Goal: Leave review/rating

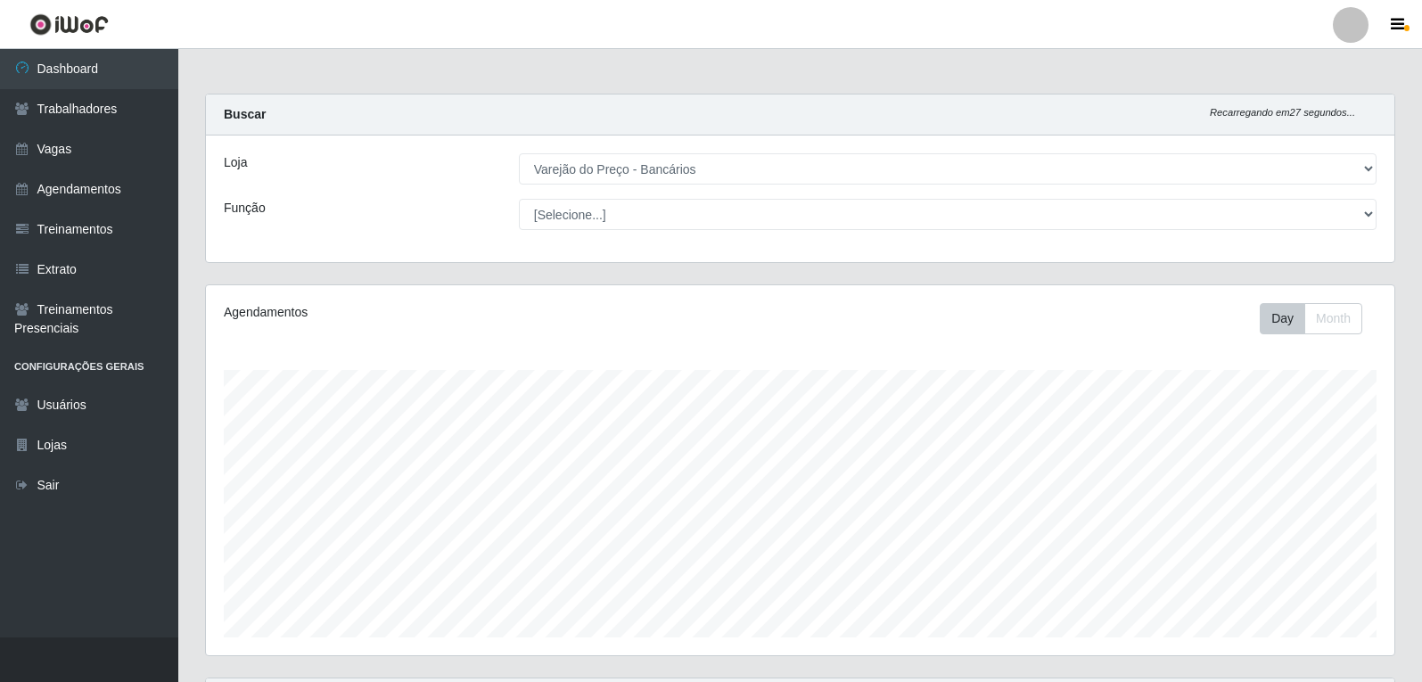
select select "157"
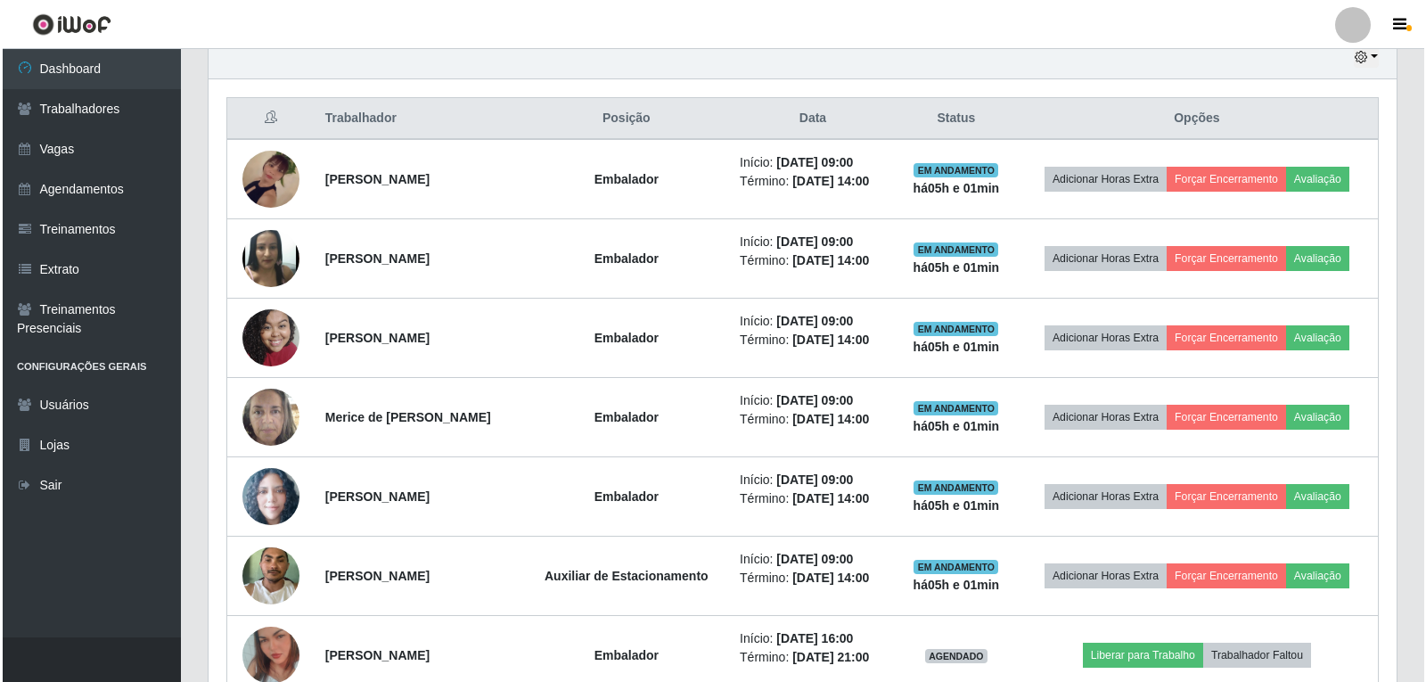
scroll to position [630, 0]
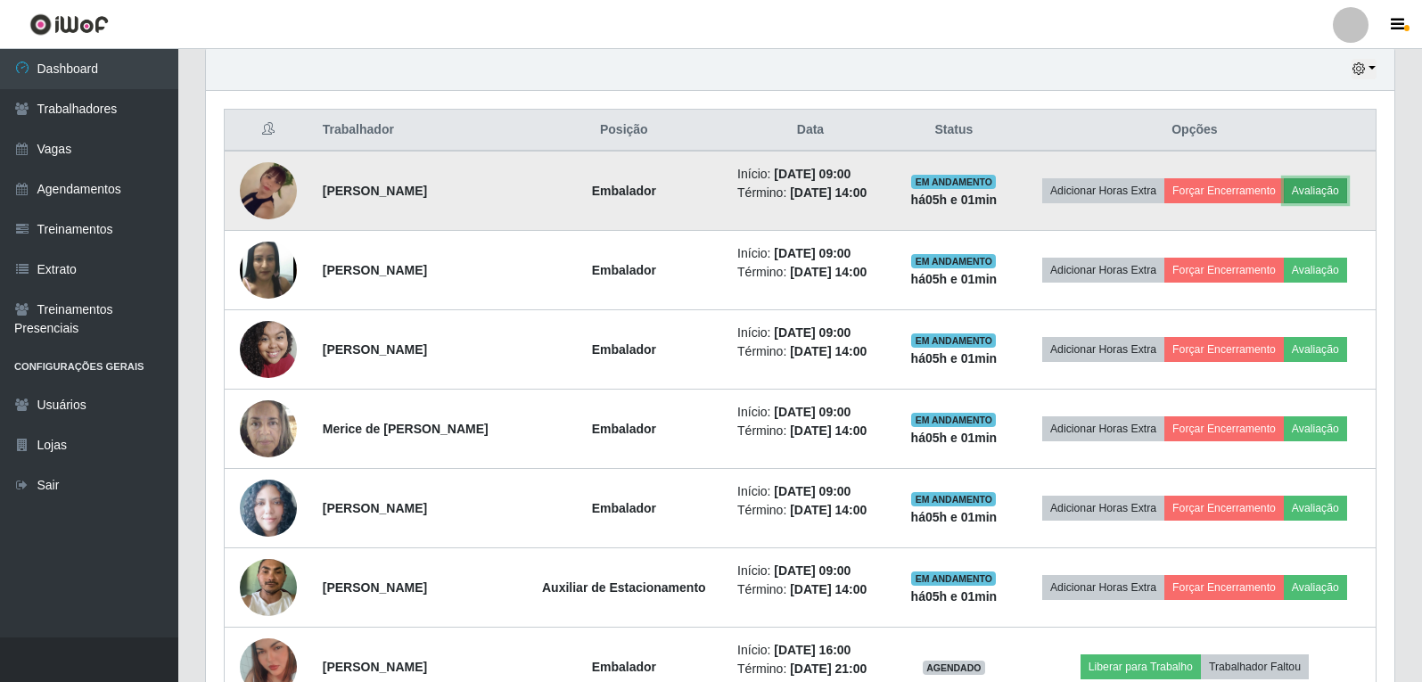
click at [1347, 191] on button "Avaliação" at bounding box center [1315, 190] width 63 height 25
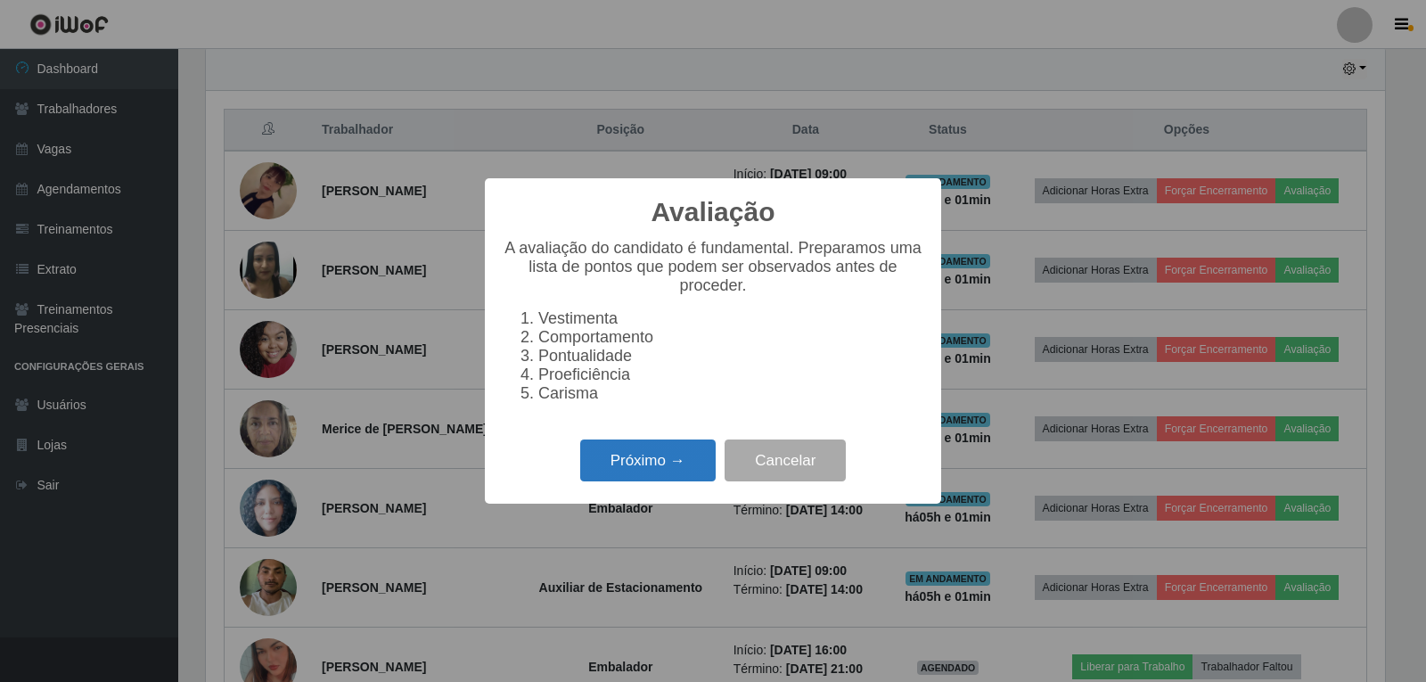
click at [652, 474] on button "Próximo →" at bounding box center [648, 461] width 136 height 42
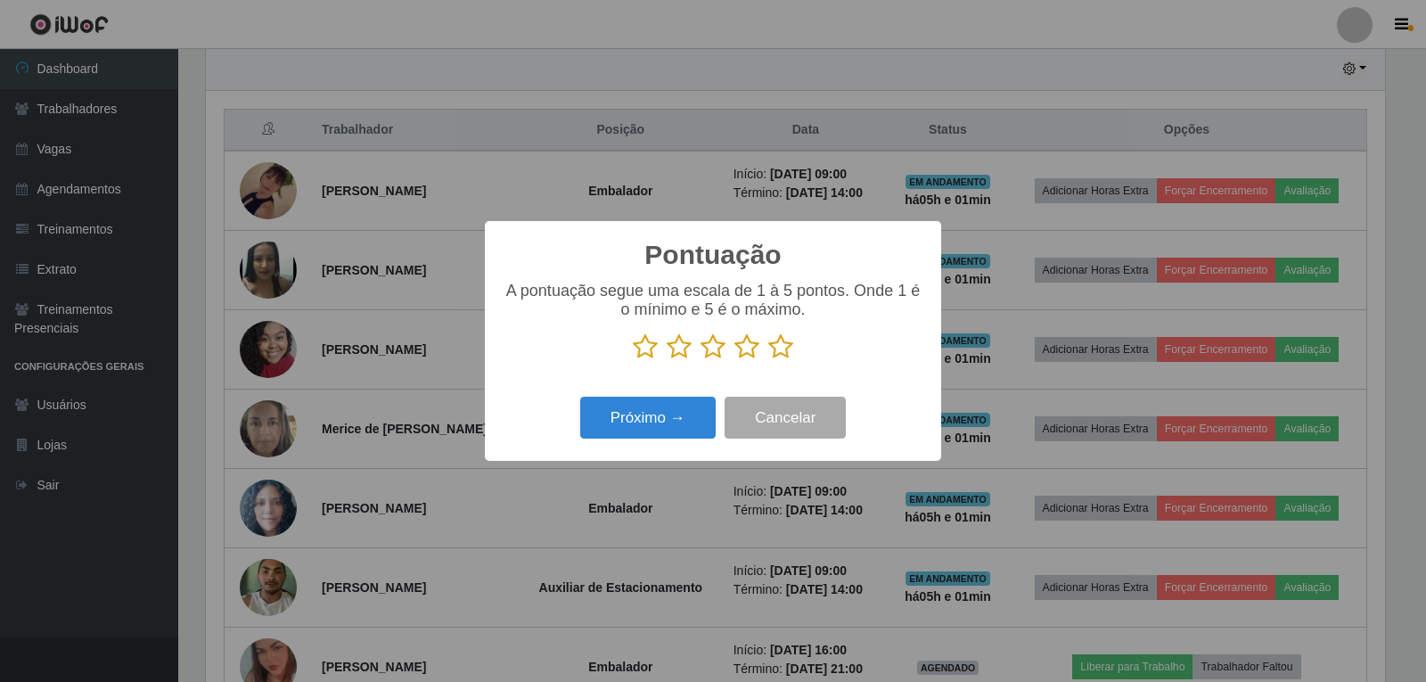
scroll to position [891113, 890304]
click at [781, 352] on icon at bounding box center [780, 346] width 25 height 27
click at [768, 360] on input "radio" at bounding box center [768, 360] width 0 height 0
click at [670, 406] on button "Próximo →" at bounding box center [648, 418] width 136 height 42
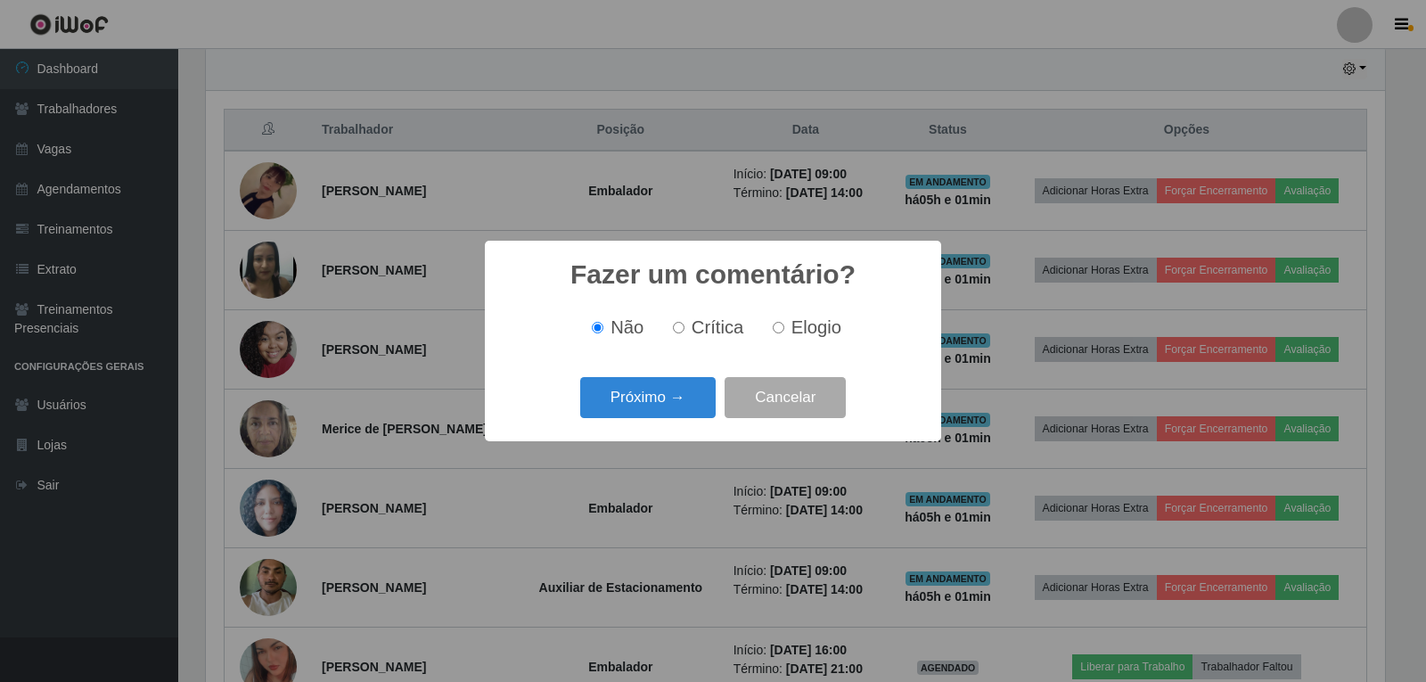
click at [779, 337] on label "Elogio" at bounding box center [804, 327] width 76 height 21
click at [779, 333] on input "Elogio" at bounding box center [779, 328] width 12 height 12
radio input "true"
click at [700, 377] on div "Próximo → Cancelar" at bounding box center [713, 397] width 421 height 51
click at [686, 397] on button "Próximo →" at bounding box center [648, 398] width 136 height 42
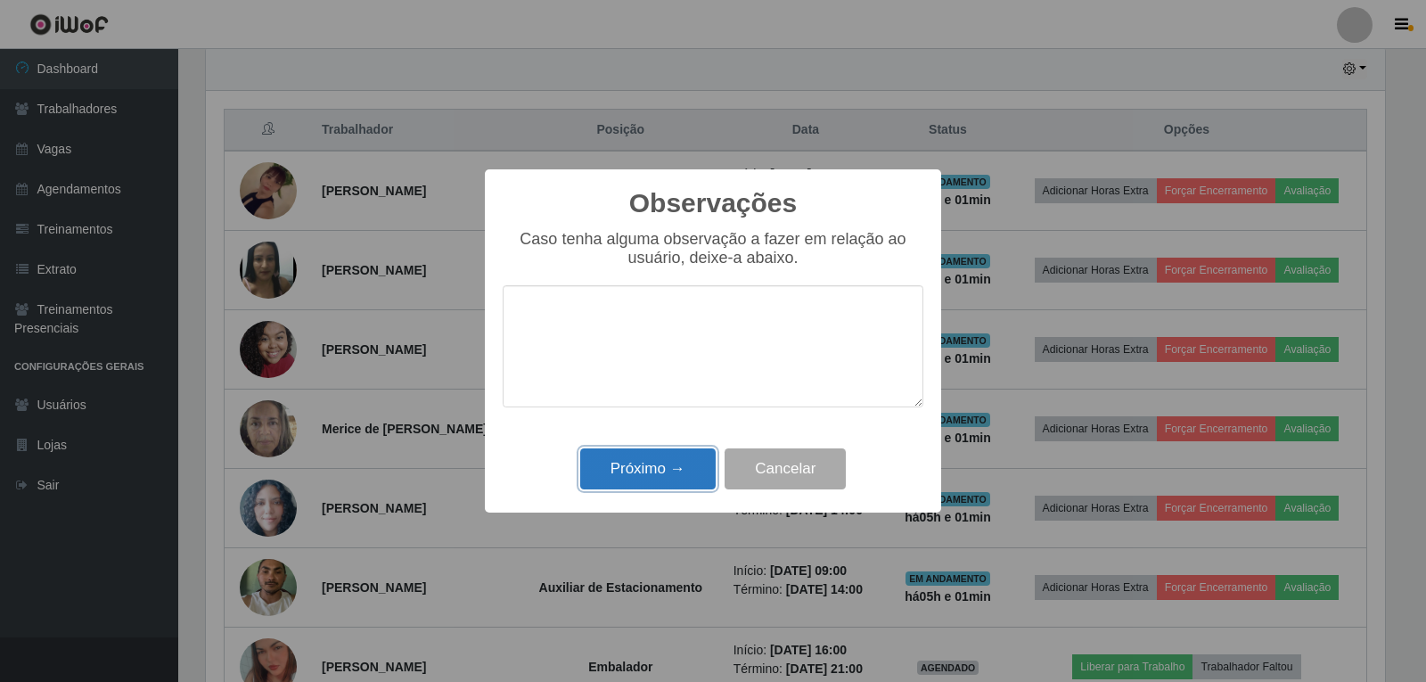
click at [695, 458] on button "Próximo →" at bounding box center [648, 469] width 136 height 42
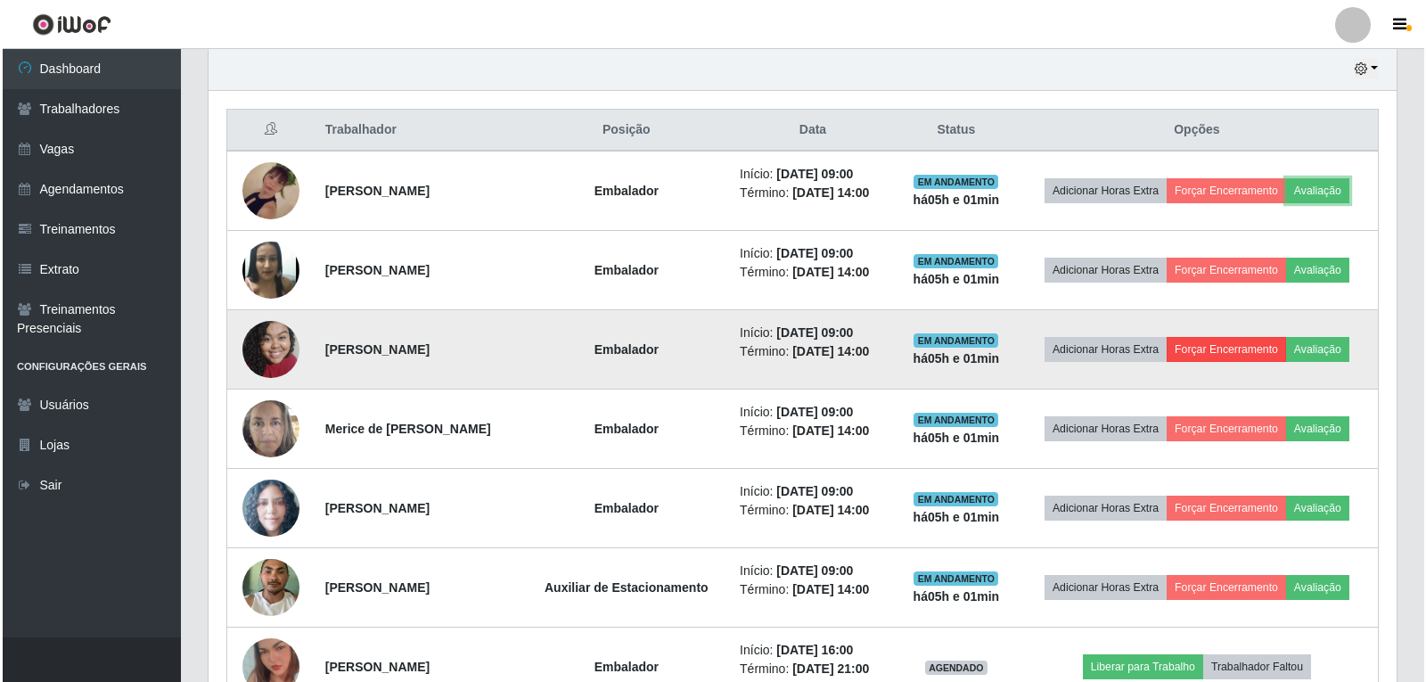
scroll to position [370, 1188]
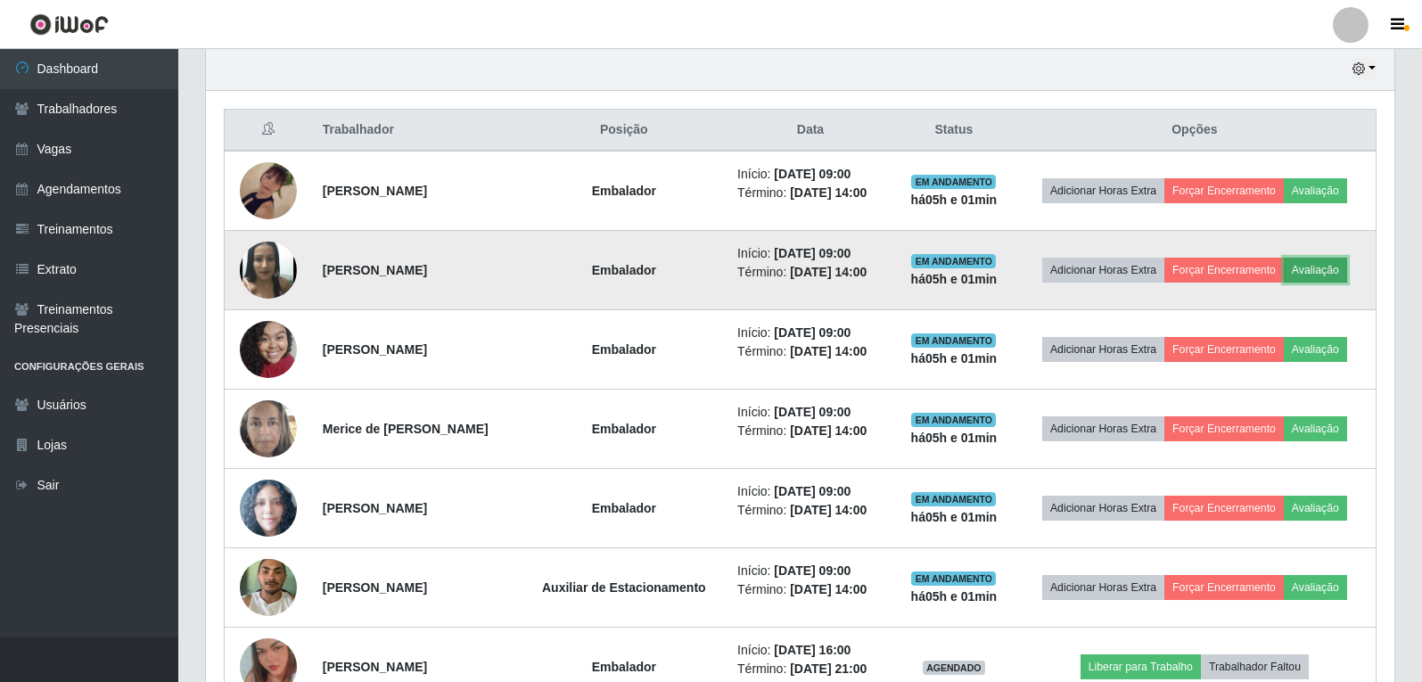
click at [1336, 263] on button "Avaliação" at bounding box center [1315, 270] width 63 height 25
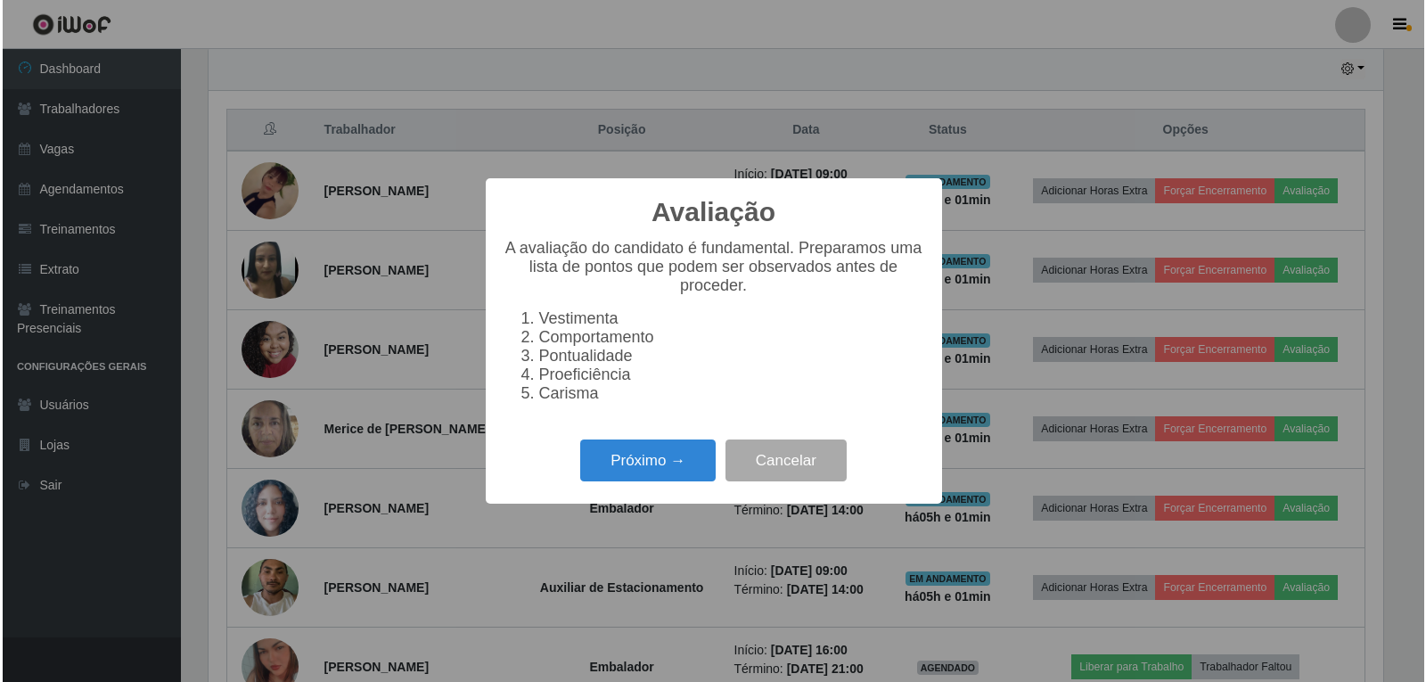
scroll to position [370, 1179]
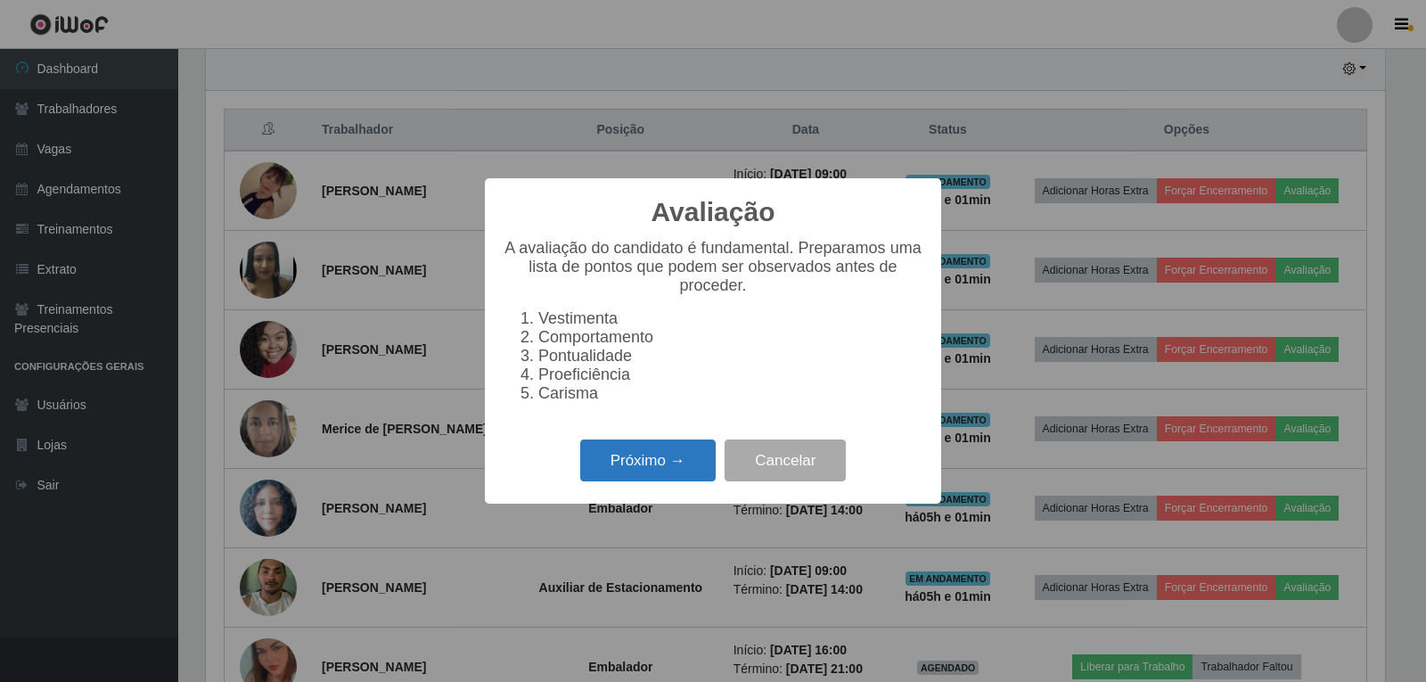
click at [673, 464] on button "Próximo →" at bounding box center [648, 461] width 136 height 42
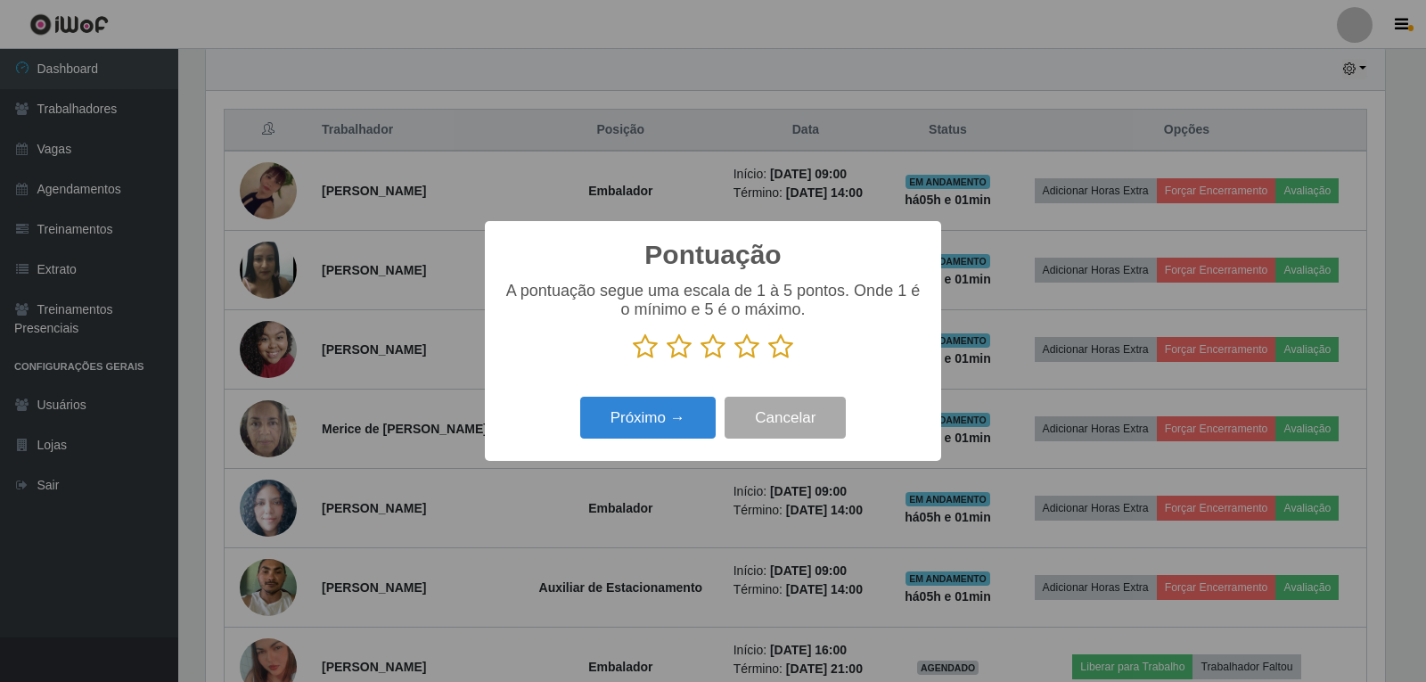
click at [762, 349] on p at bounding box center [713, 346] width 421 height 27
click at [787, 359] on icon at bounding box center [780, 346] width 25 height 27
click at [768, 360] on input "radio" at bounding box center [768, 360] width 0 height 0
click at [637, 431] on button "Próximo →" at bounding box center [648, 418] width 136 height 42
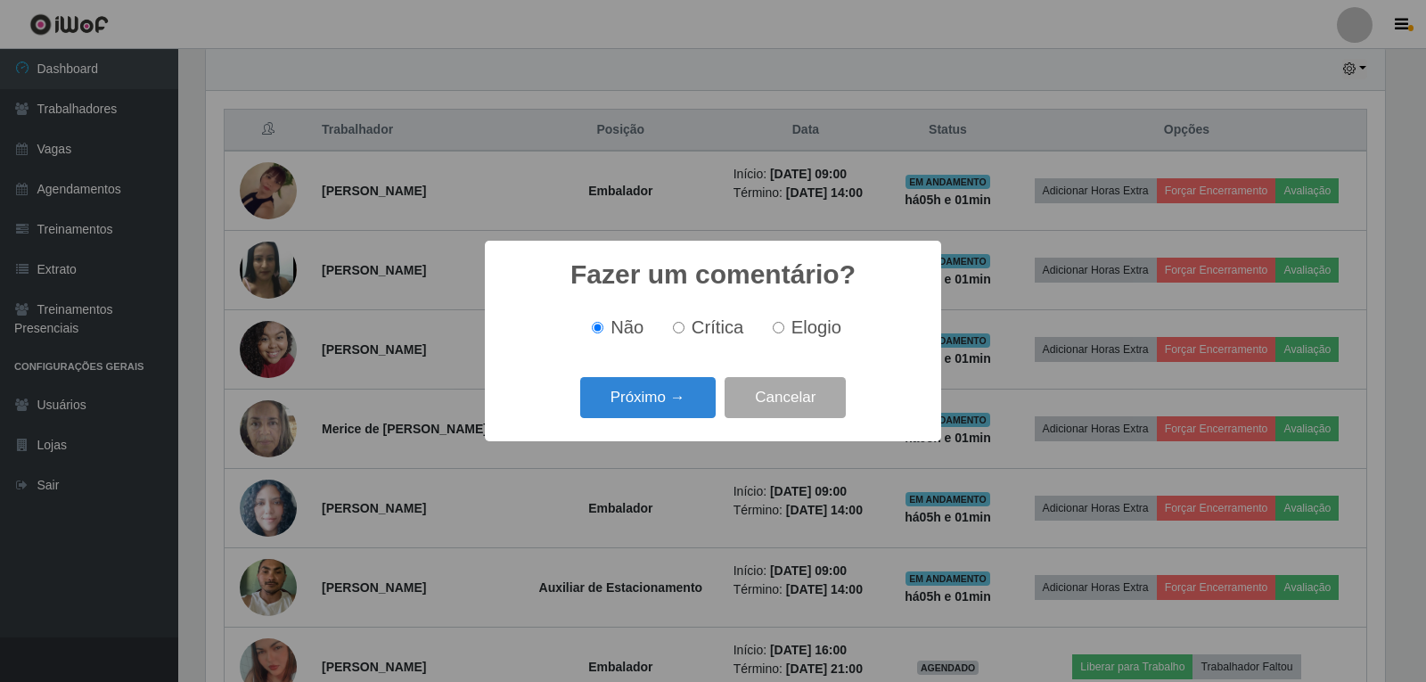
click at [785, 325] on label "Elogio" at bounding box center [804, 327] width 76 height 21
click at [785, 325] on input "Elogio" at bounding box center [779, 328] width 12 height 12
radio input "true"
click at [636, 407] on button "Próximo →" at bounding box center [648, 398] width 136 height 42
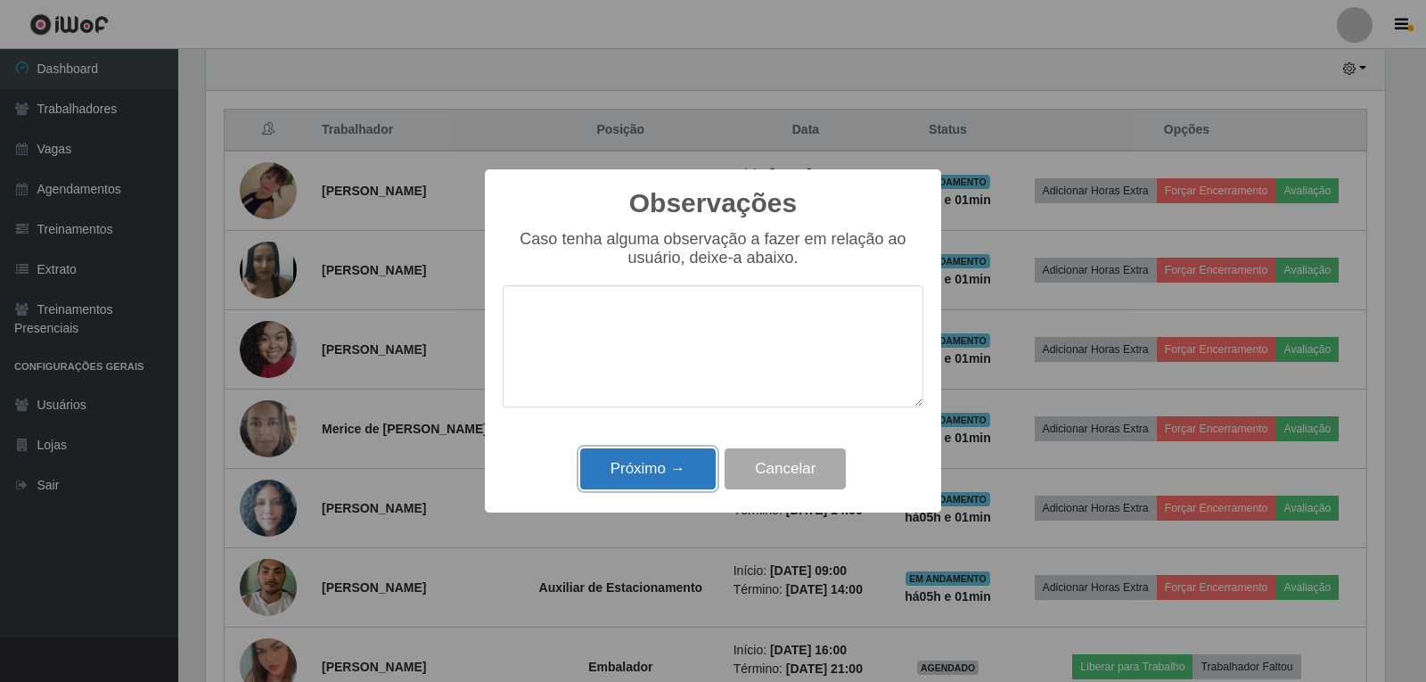
click at [649, 467] on button "Próximo →" at bounding box center [648, 469] width 136 height 42
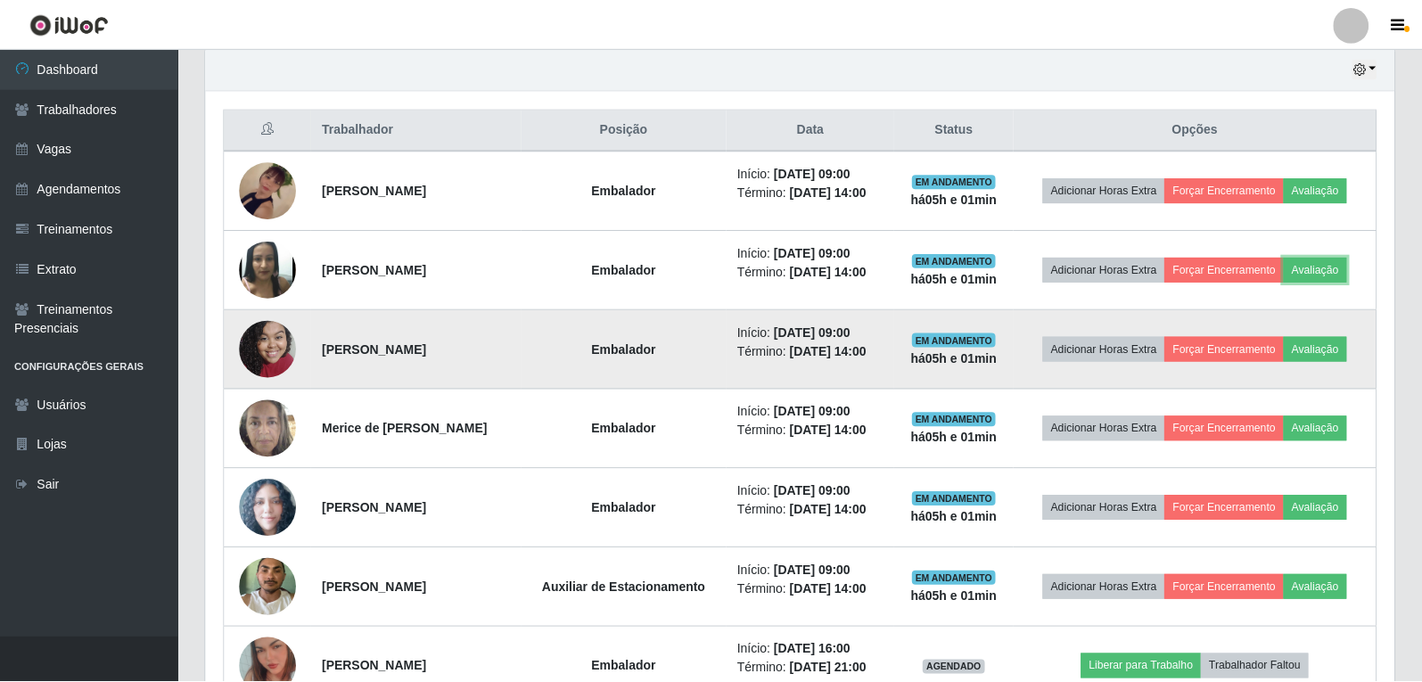
scroll to position [370, 1188]
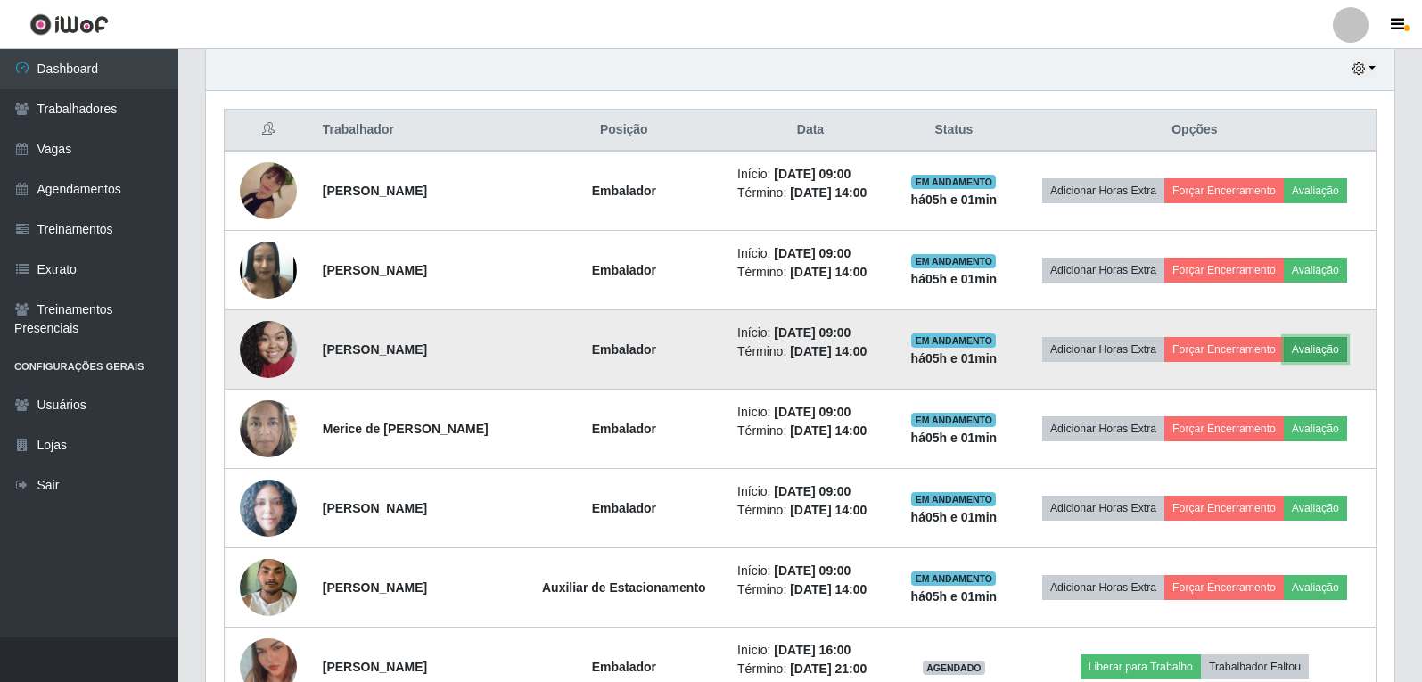
click at [1316, 355] on button "Avaliação" at bounding box center [1315, 349] width 63 height 25
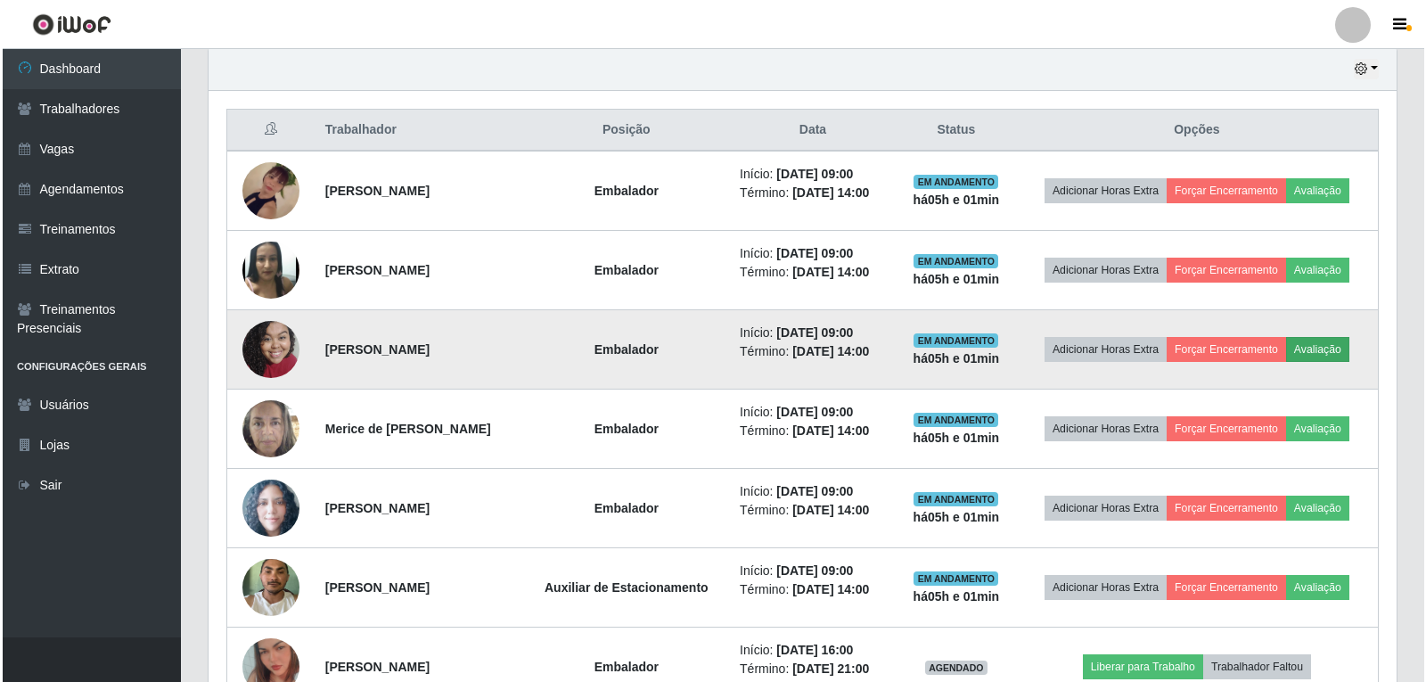
scroll to position [370, 1179]
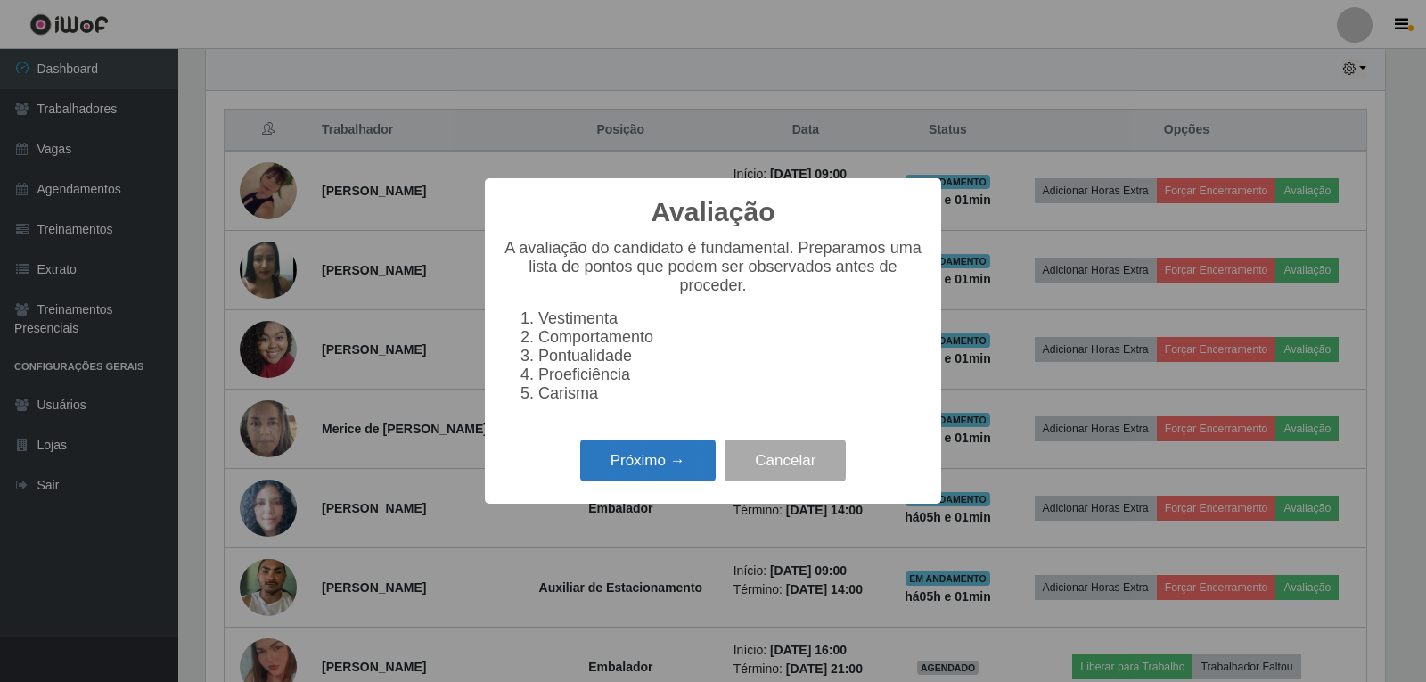
click at [615, 468] on button "Próximo →" at bounding box center [648, 461] width 136 height 42
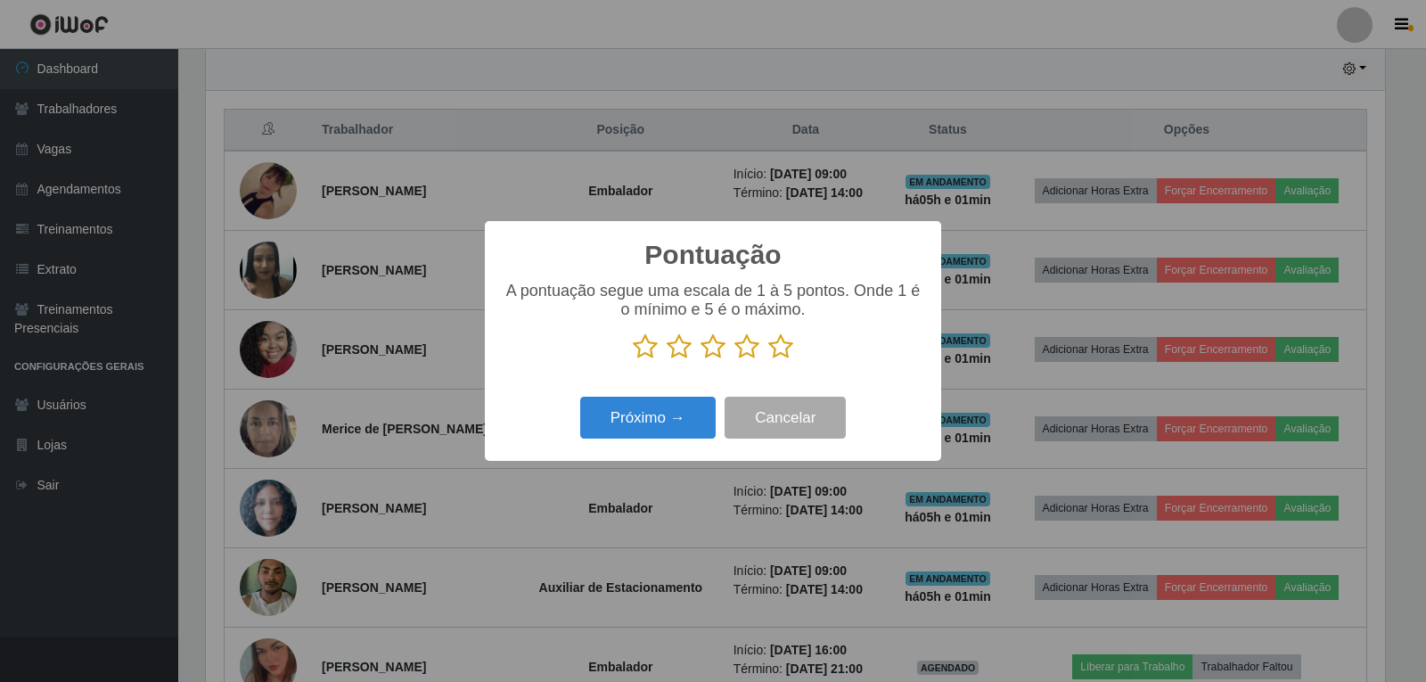
click at [786, 355] on icon at bounding box center [780, 346] width 25 height 27
click at [768, 360] on input "radio" at bounding box center [768, 360] width 0 height 0
click at [590, 424] on button "Próximo →" at bounding box center [648, 418] width 136 height 42
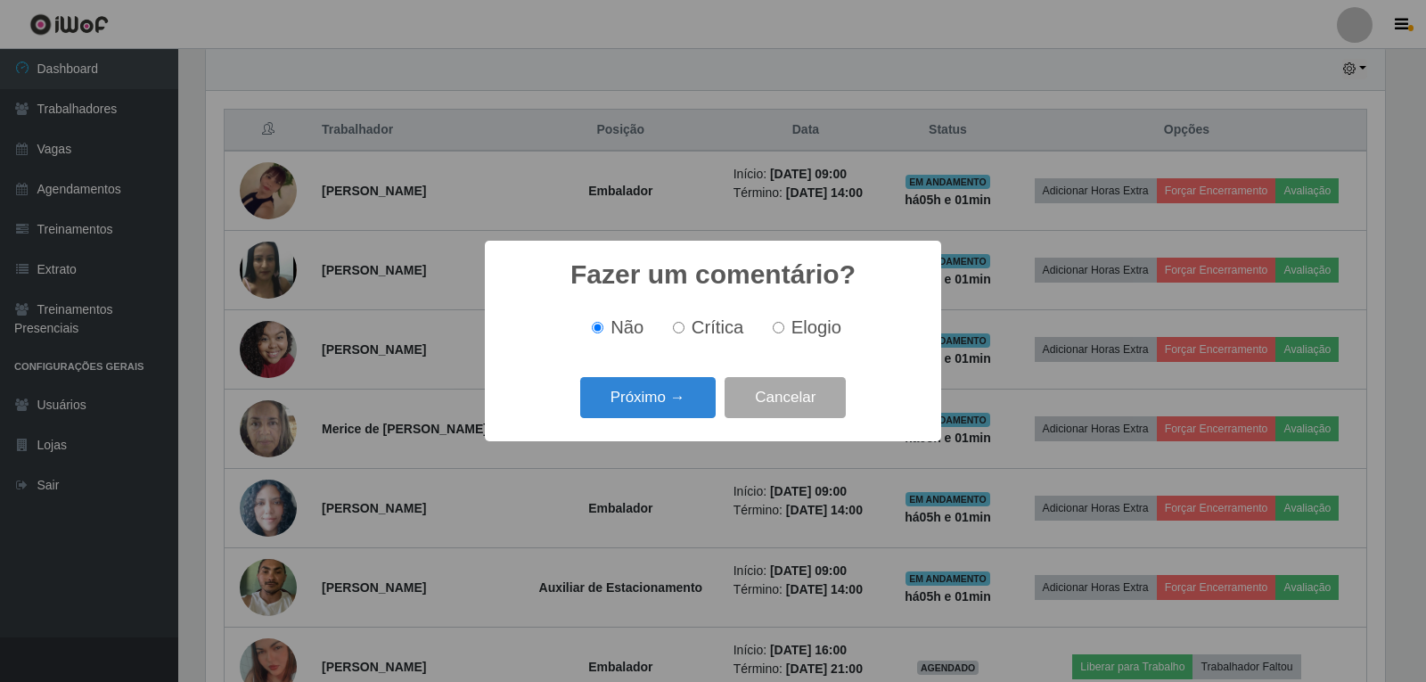
click at [776, 326] on input "Elogio" at bounding box center [779, 328] width 12 height 12
radio input "true"
click at [656, 393] on button "Próximo →" at bounding box center [648, 398] width 136 height 42
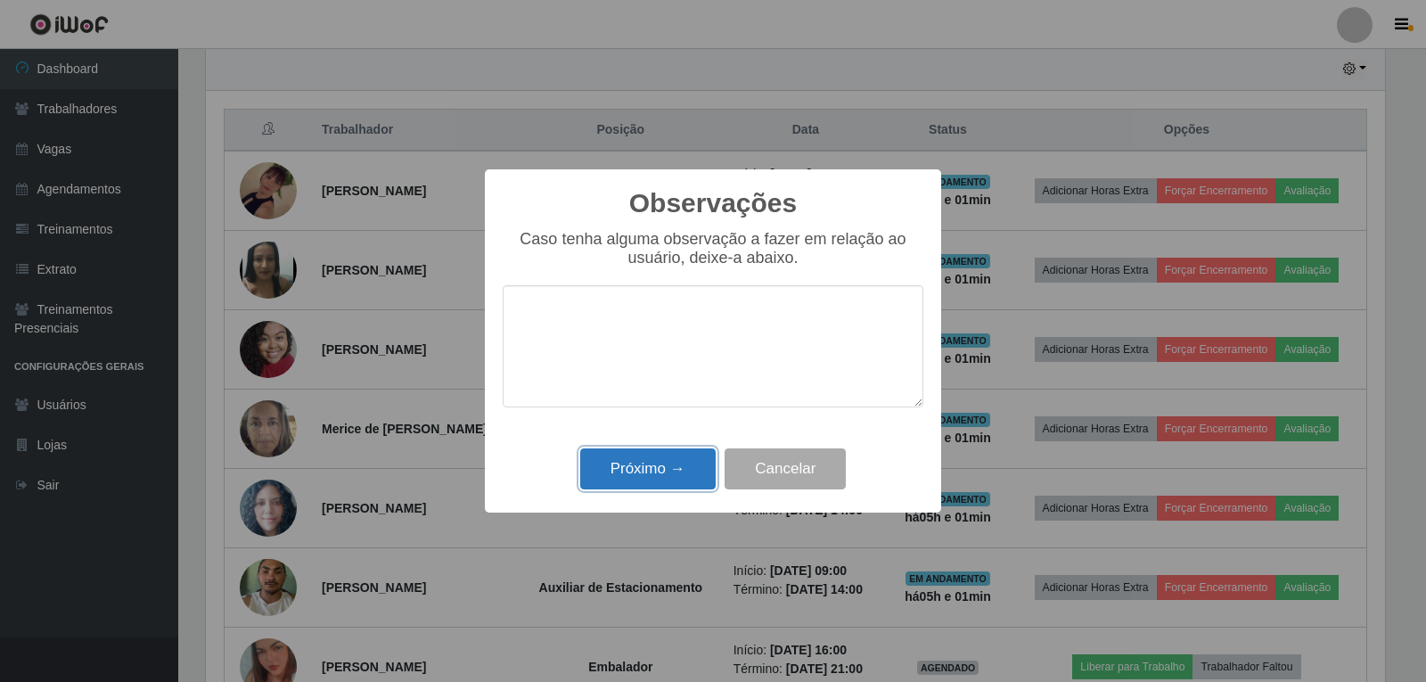
click at [685, 463] on button "Próximo →" at bounding box center [648, 469] width 136 height 42
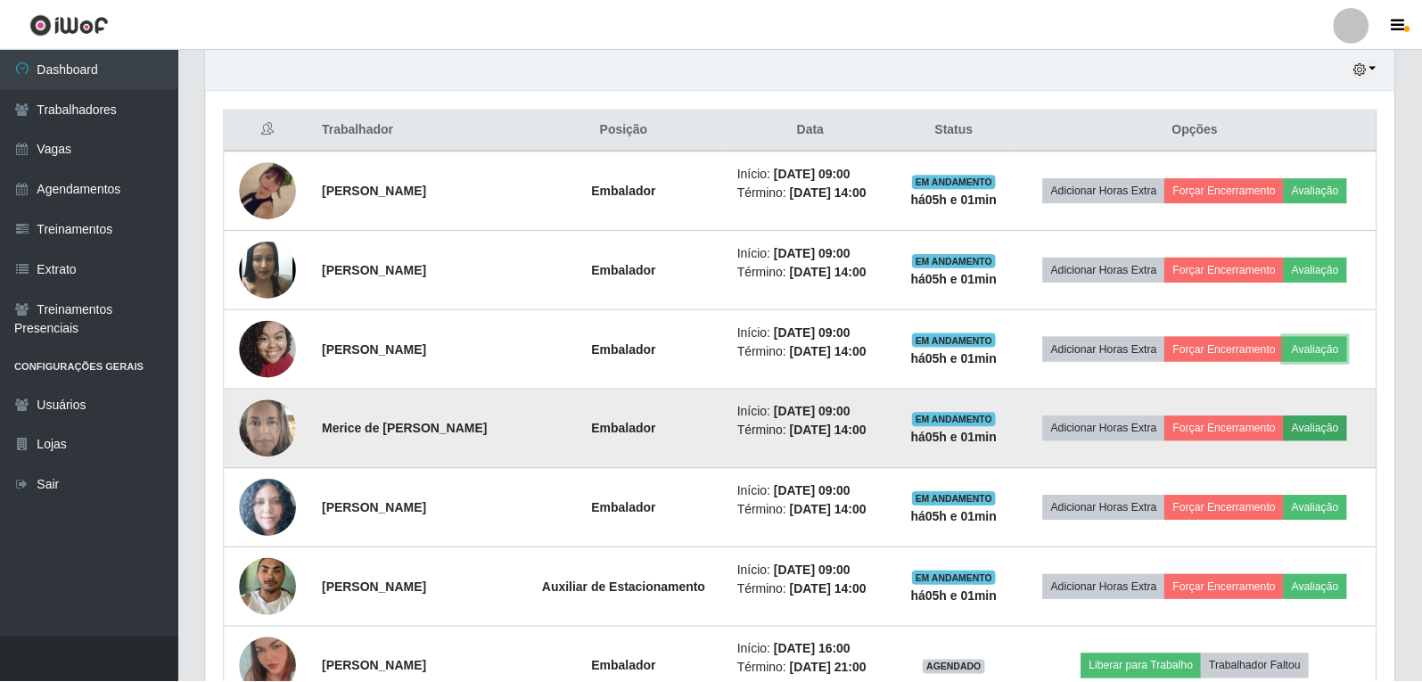
scroll to position [370, 1188]
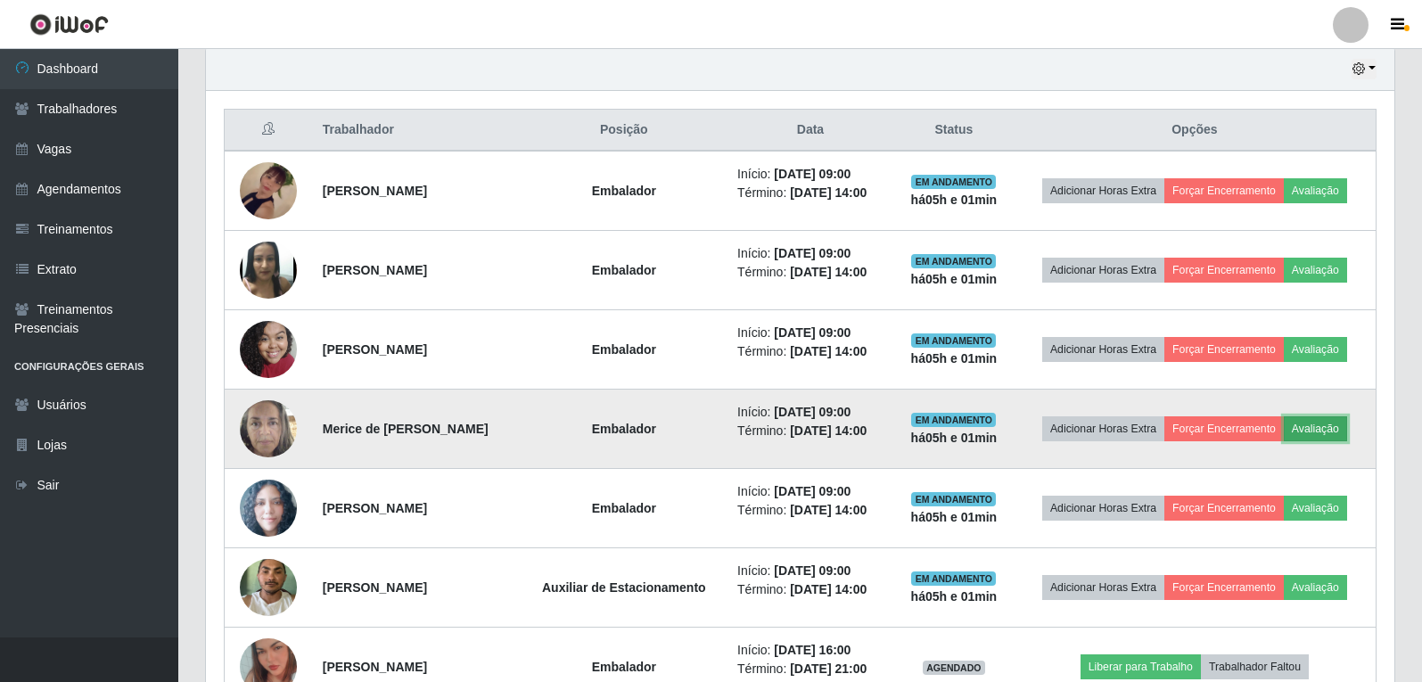
click at [1347, 438] on button "Avaliação" at bounding box center [1315, 428] width 63 height 25
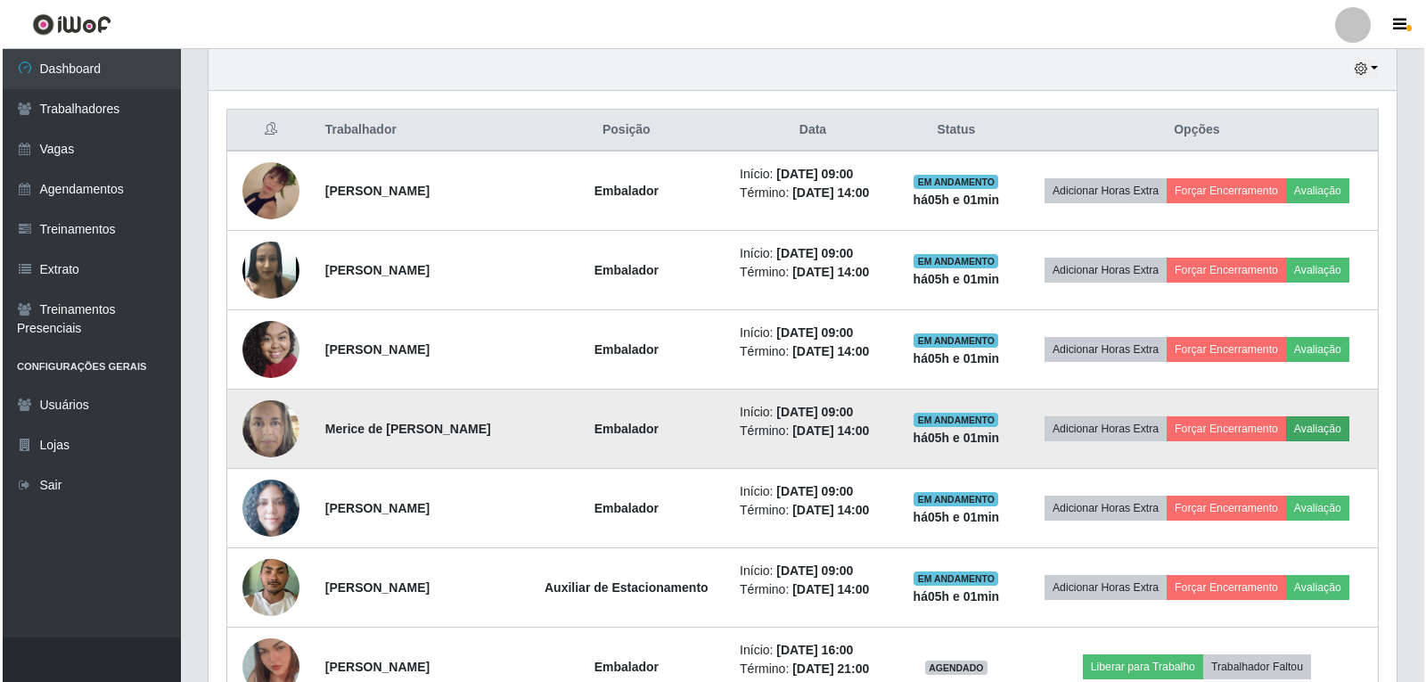
scroll to position [370, 1179]
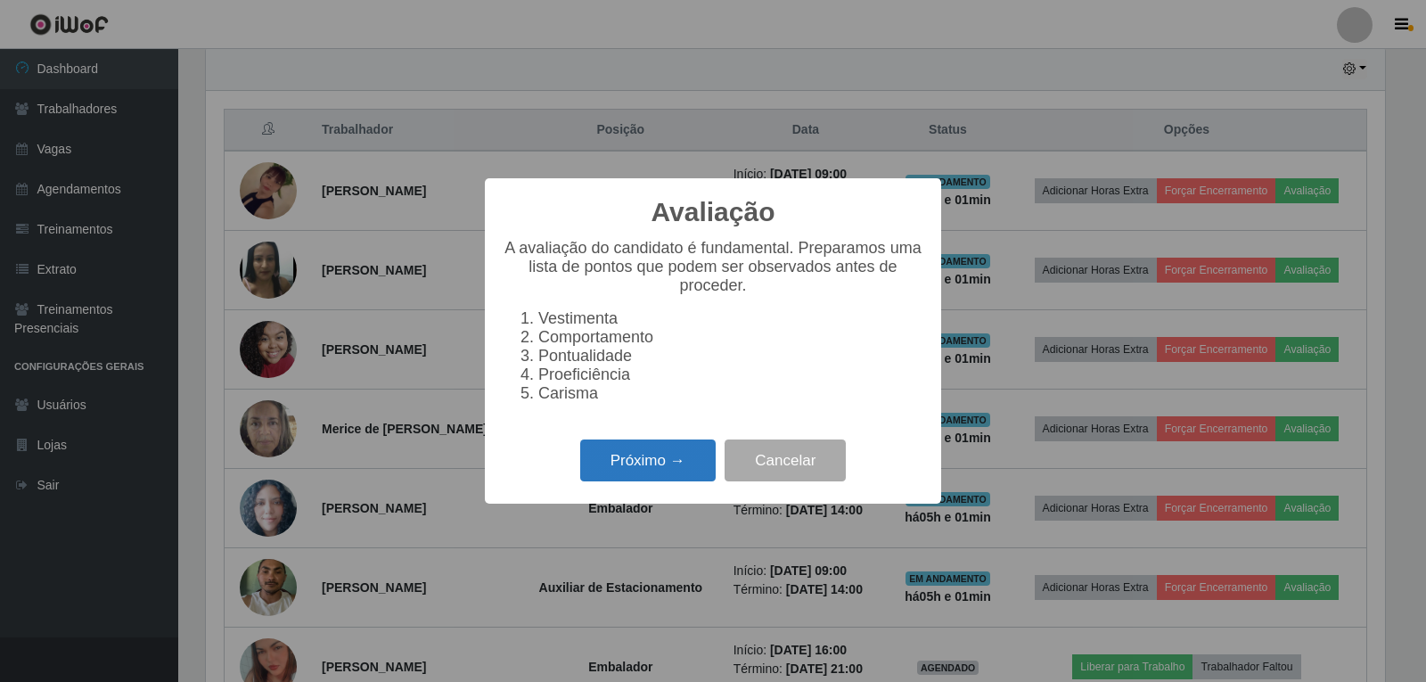
click at [696, 463] on button "Próximo →" at bounding box center [648, 461] width 136 height 42
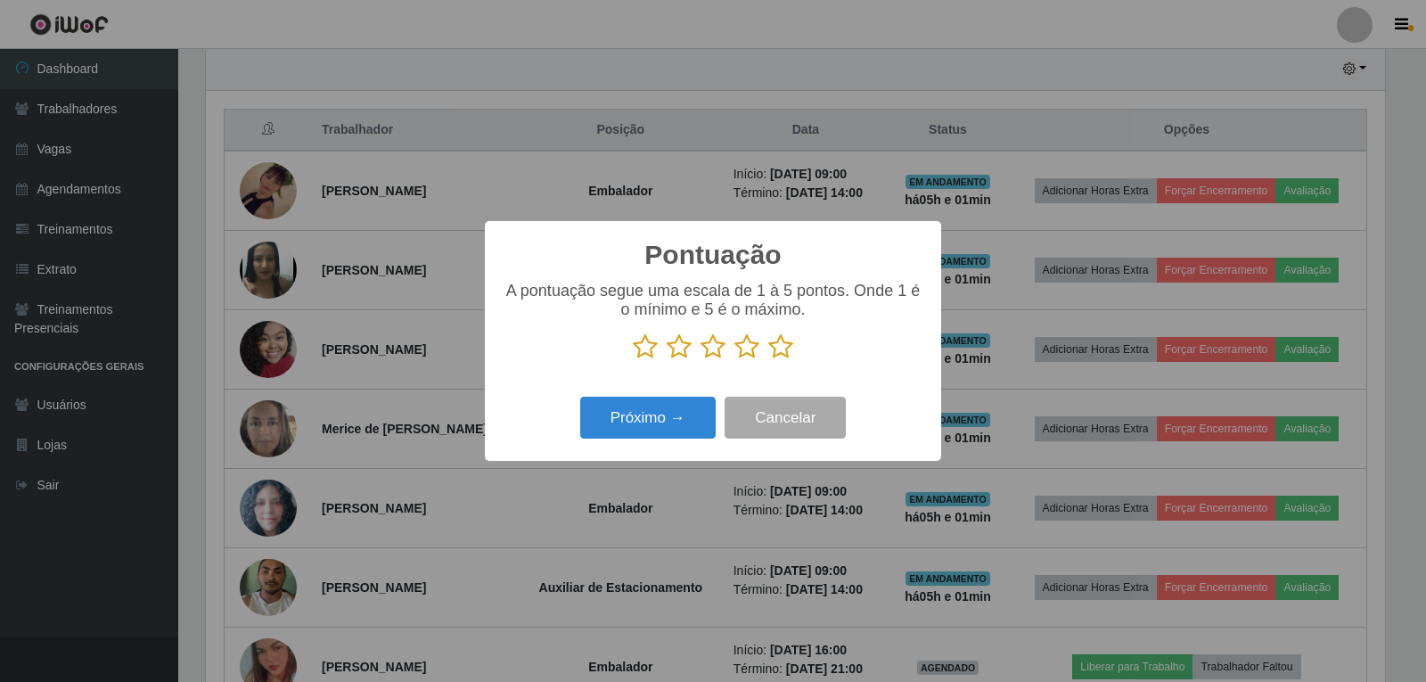
scroll to position [891113, 890304]
click at [788, 354] on icon at bounding box center [780, 346] width 25 height 27
click at [768, 360] on input "radio" at bounding box center [768, 360] width 0 height 0
click at [657, 413] on button "Próximo →" at bounding box center [648, 418] width 136 height 42
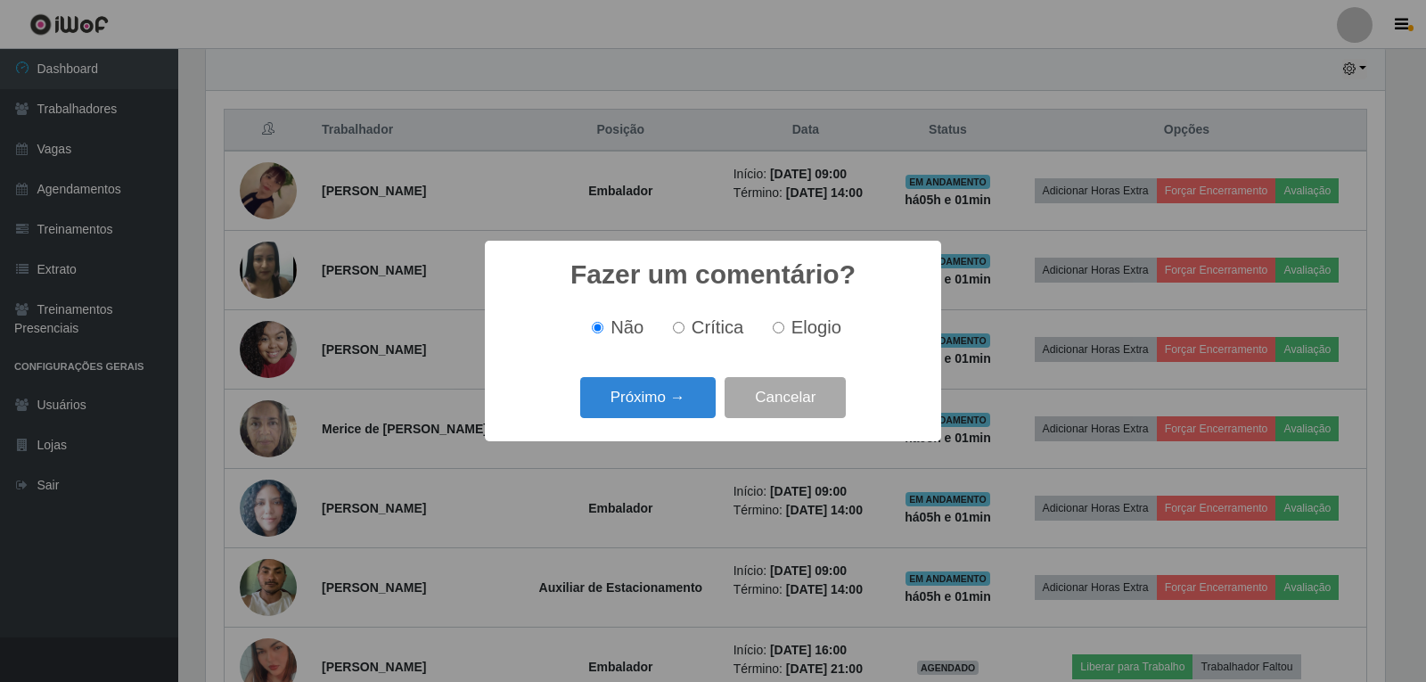
click at [776, 343] on div "Não Crítica Elogio" at bounding box center [713, 327] width 421 height 53
click at [785, 338] on label "Elogio" at bounding box center [804, 327] width 76 height 21
click at [785, 333] on input "Elogio" at bounding box center [779, 328] width 12 height 12
radio input "true"
click at [680, 395] on button "Próximo →" at bounding box center [648, 398] width 136 height 42
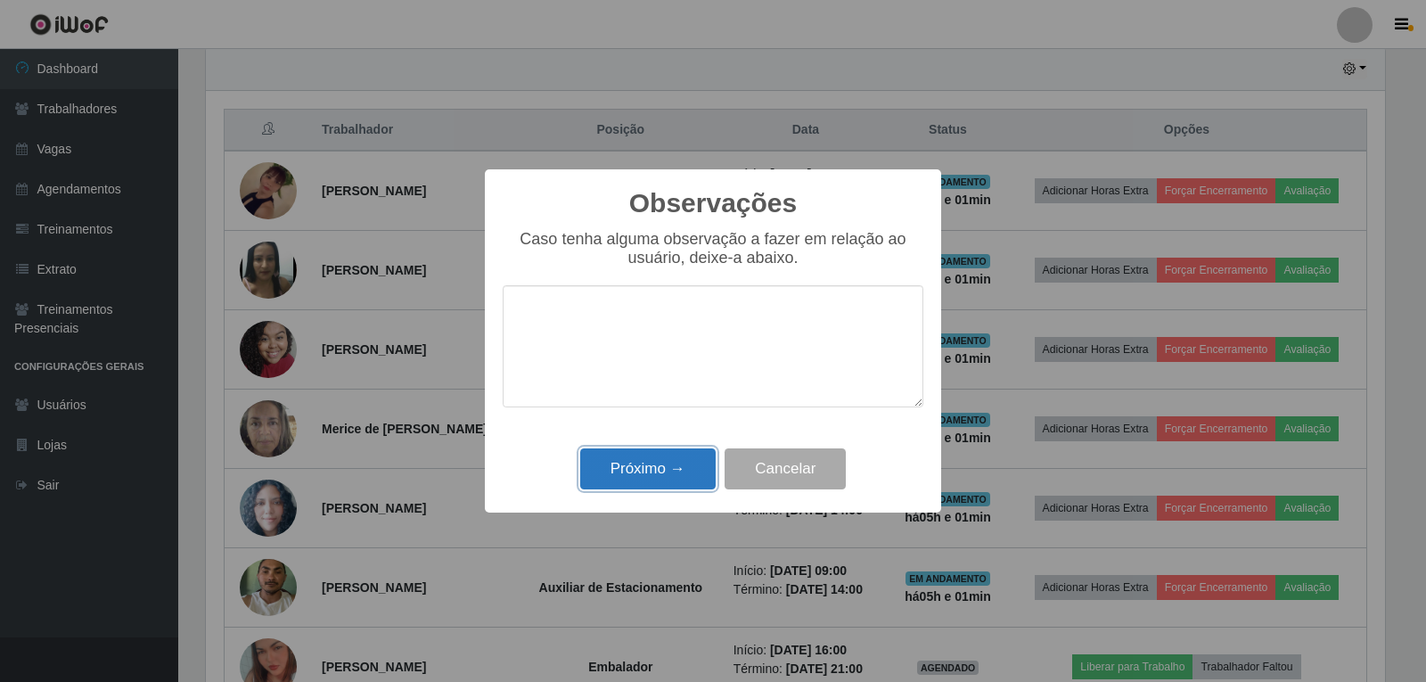
click at [656, 488] on button "Próximo →" at bounding box center [648, 469] width 136 height 42
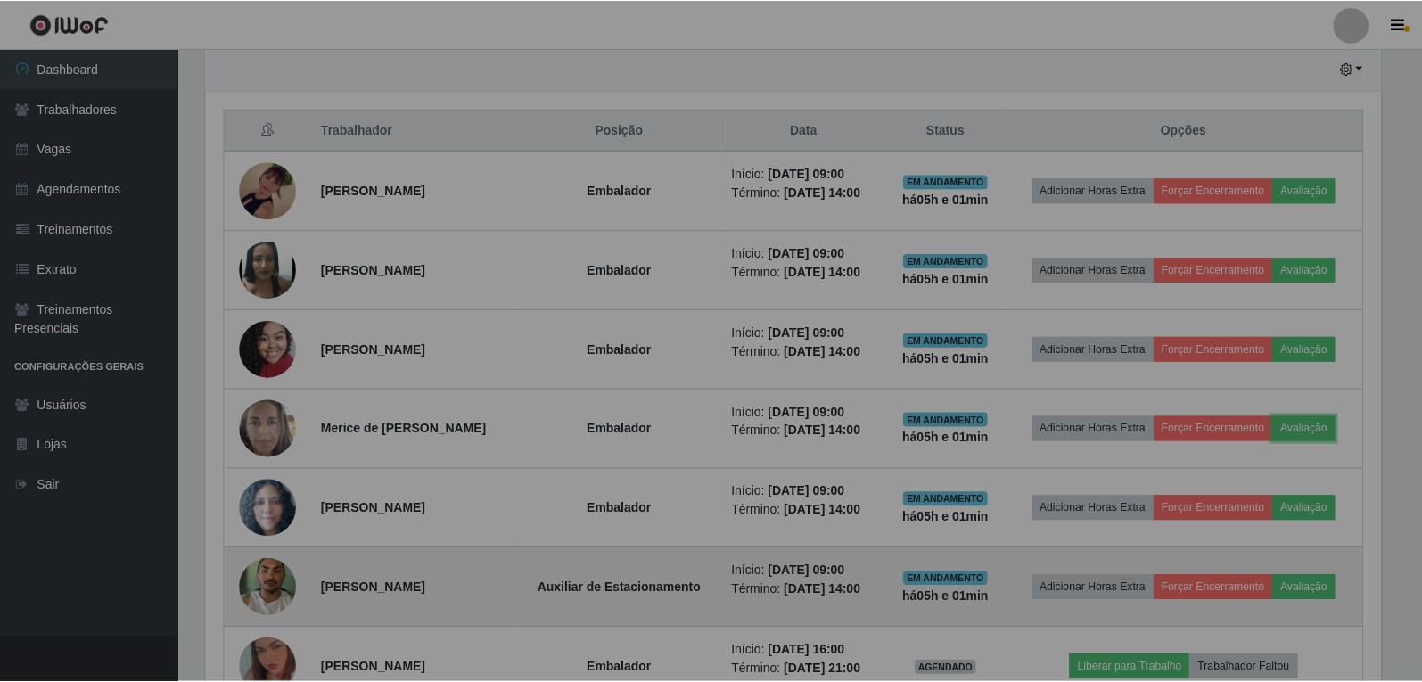
scroll to position [0, 0]
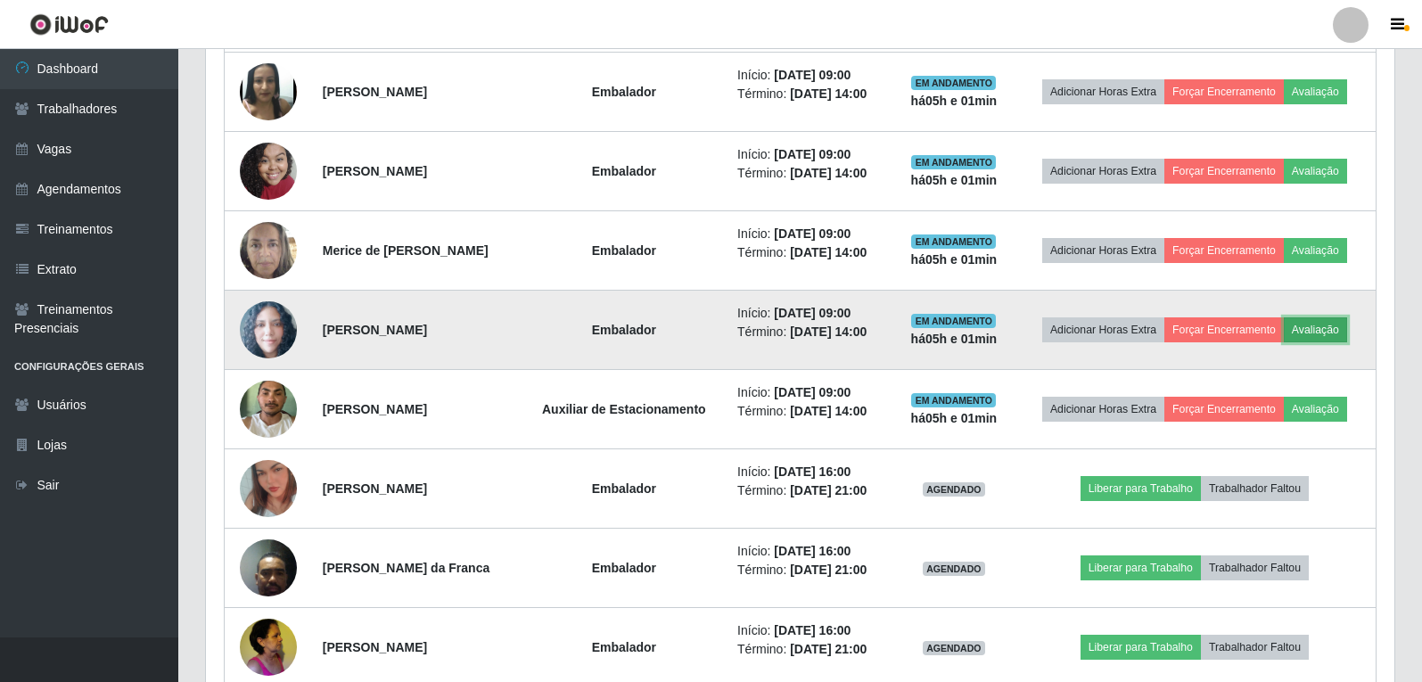
click at [1337, 324] on button "Avaliação" at bounding box center [1315, 329] width 63 height 25
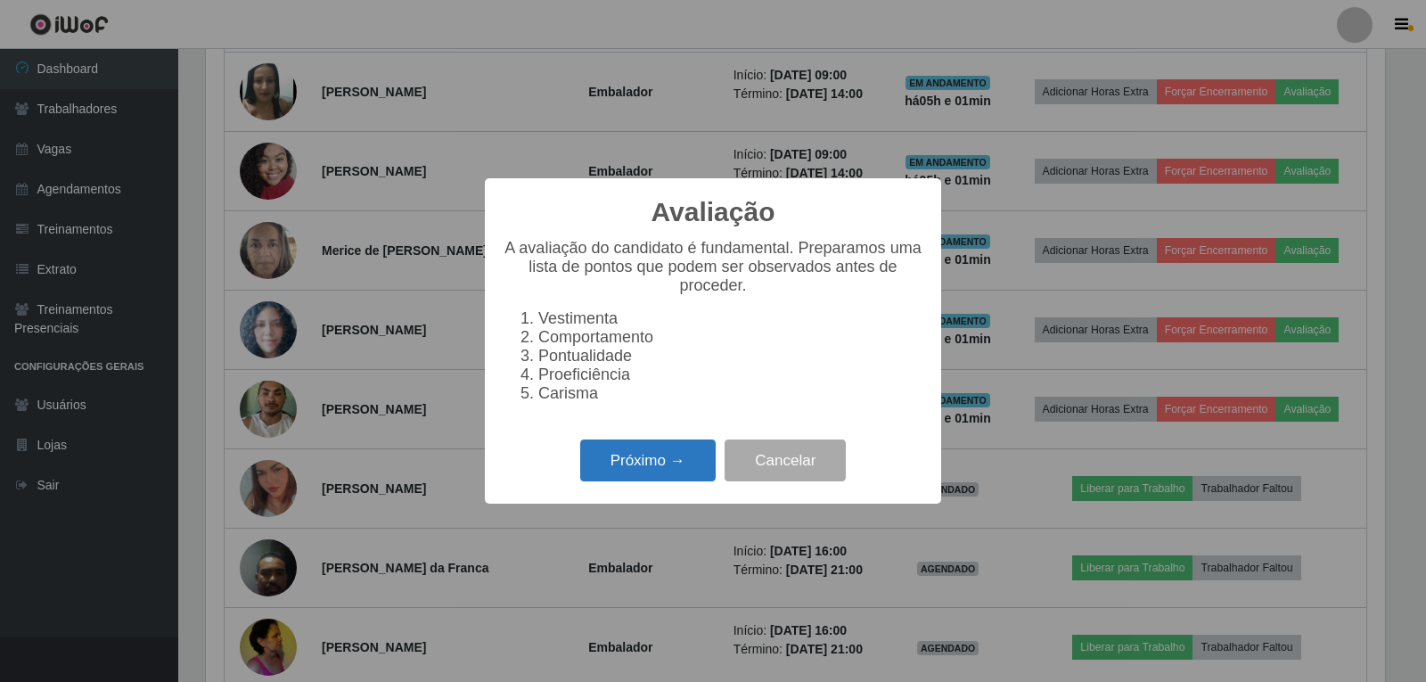
click at [658, 461] on button "Próximo →" at bounding box center [648, 461] width 136 height 42
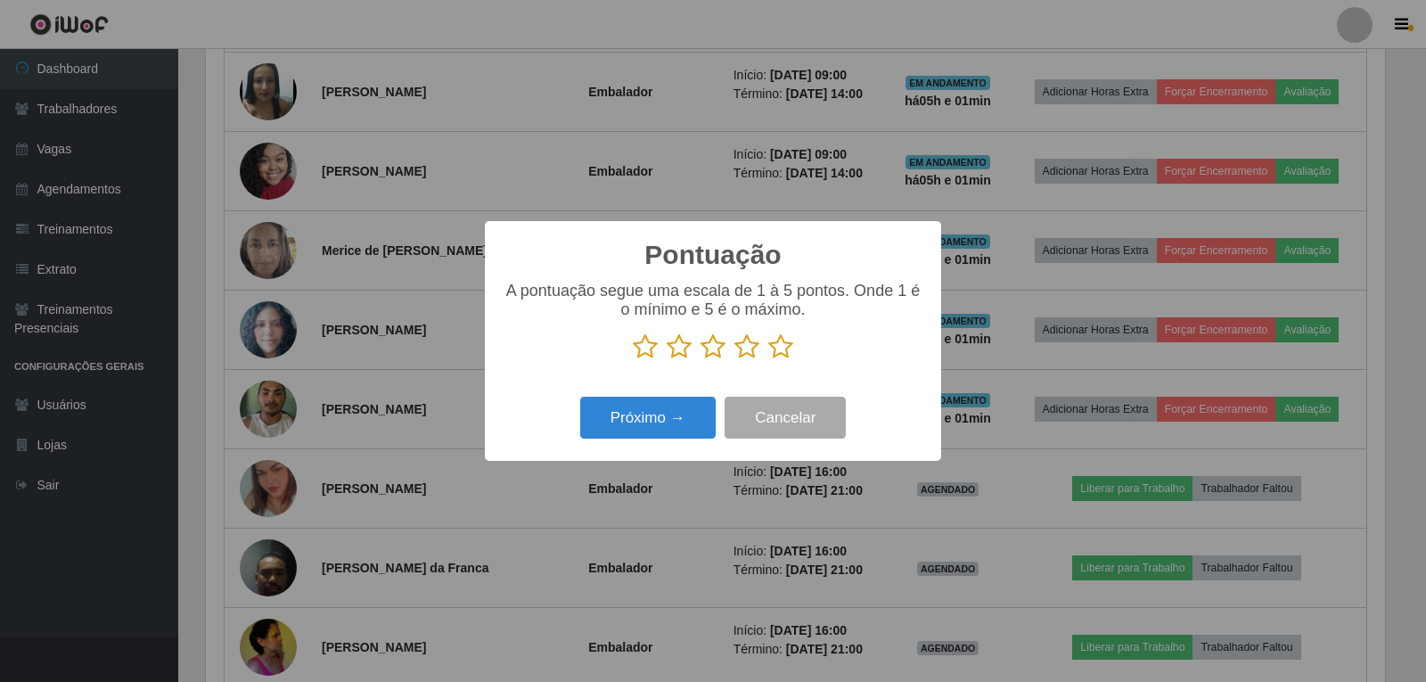
click at [779, 357] on icon at bounding box center [780, 346] width 25 height 27
click at [768, 360] on input "radio" at bounding box center [768, 360] width 0 height 0
click at [681, 415] on button "Próximo →" at bounding box center [648, 418] width 136 height 42
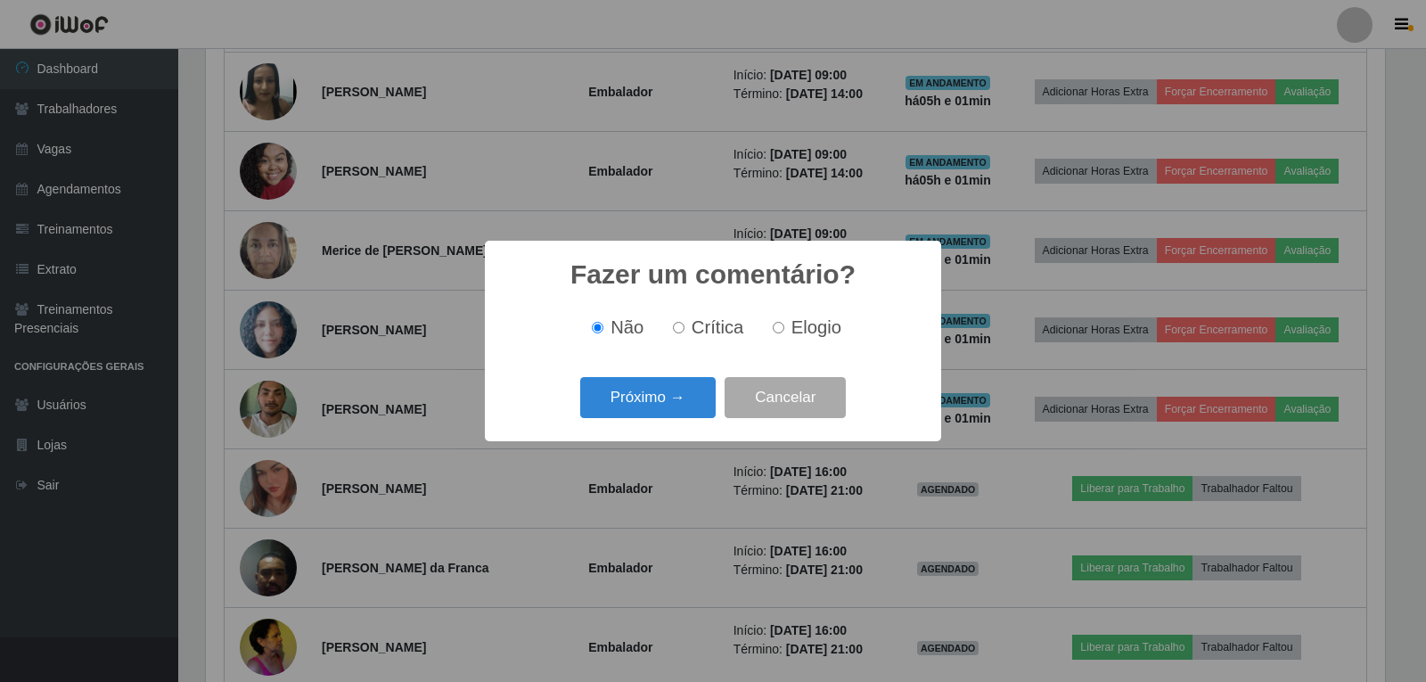
click at [819, 331] on span "Elogio" at bounding box center [817, 327] width 50 height 20
click at [785, 331] on input "Elogio" at bounding box center [779, 328] width 12 height 12
radio input "true"
click at [653, 399] on button "Próximo →" at bounding box center [648, 398] width 136 height 42
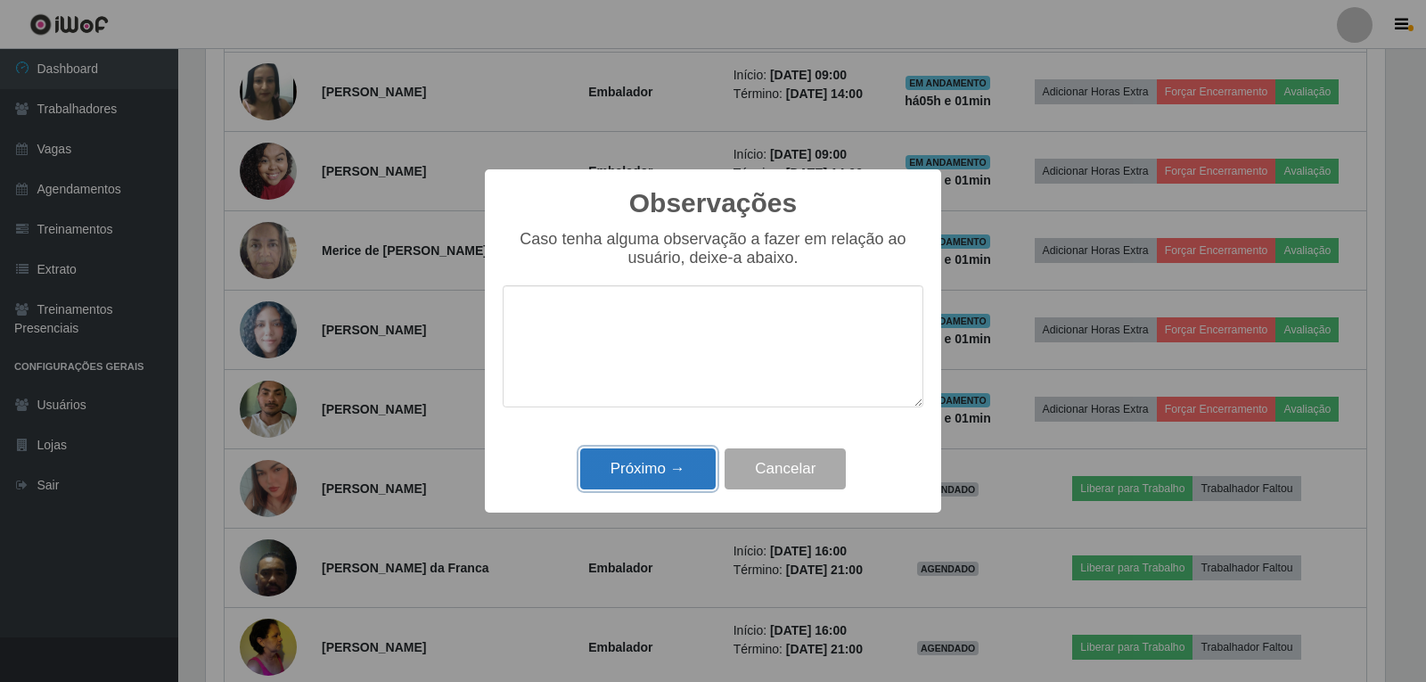
click at [685, 478] on button "Próximo →" at bounding box center [648, 469] width 136 height 42
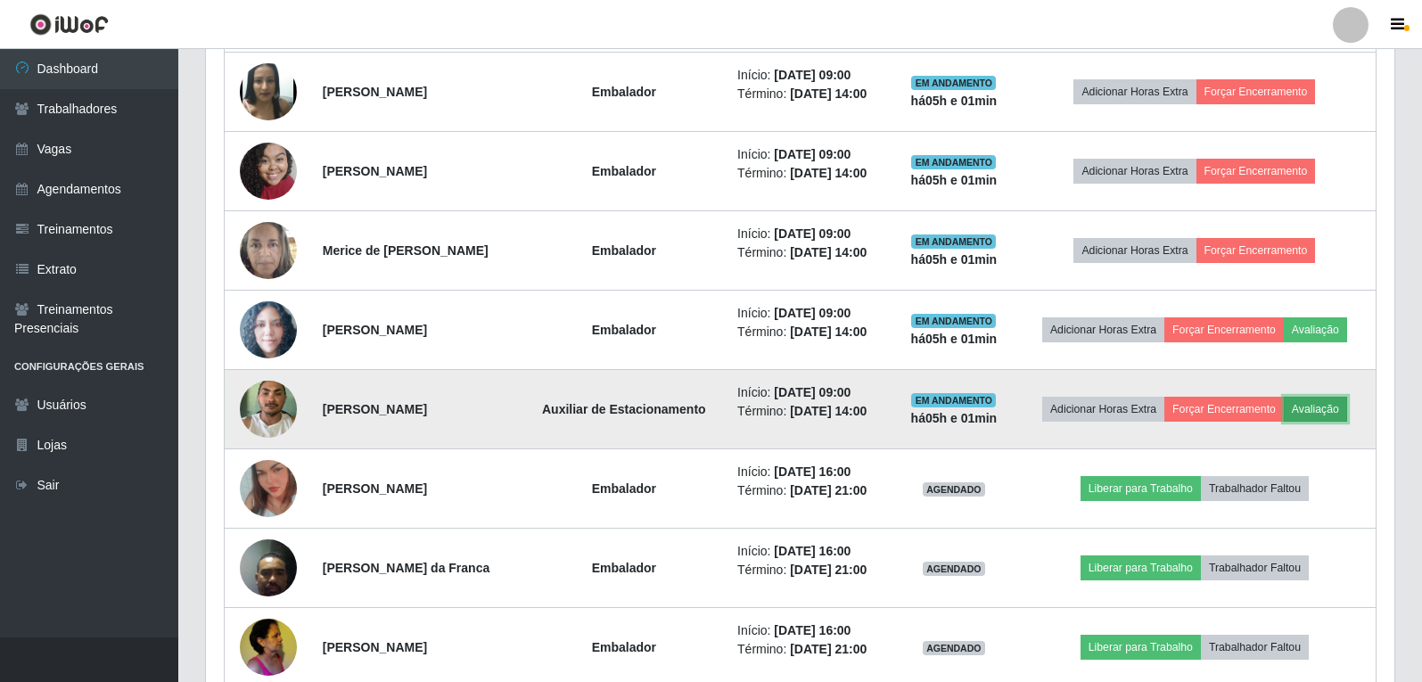
click at [1347, 415] on button "Avaliação" at bounding box center [1315, 409] width 63 height 25
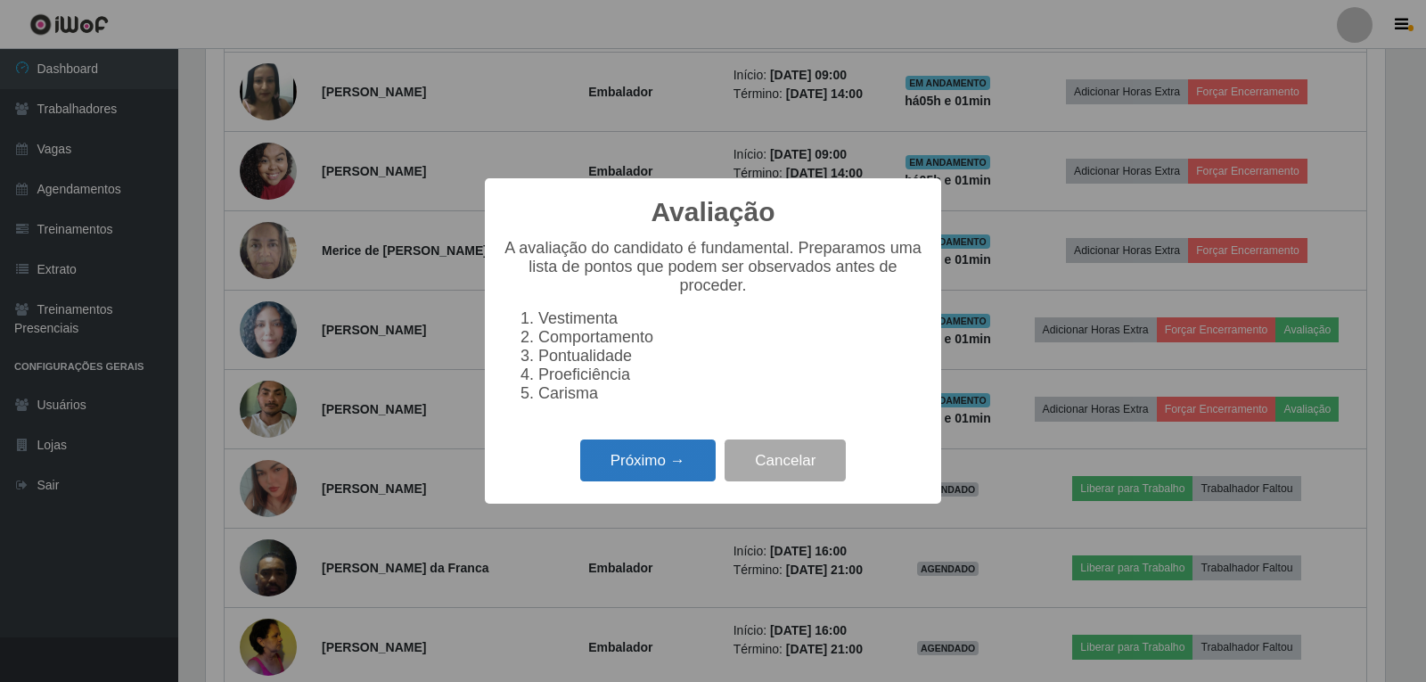
click at [701, 463] on button "Próximo →" at bounding box center [648, 461] width 136 height 42
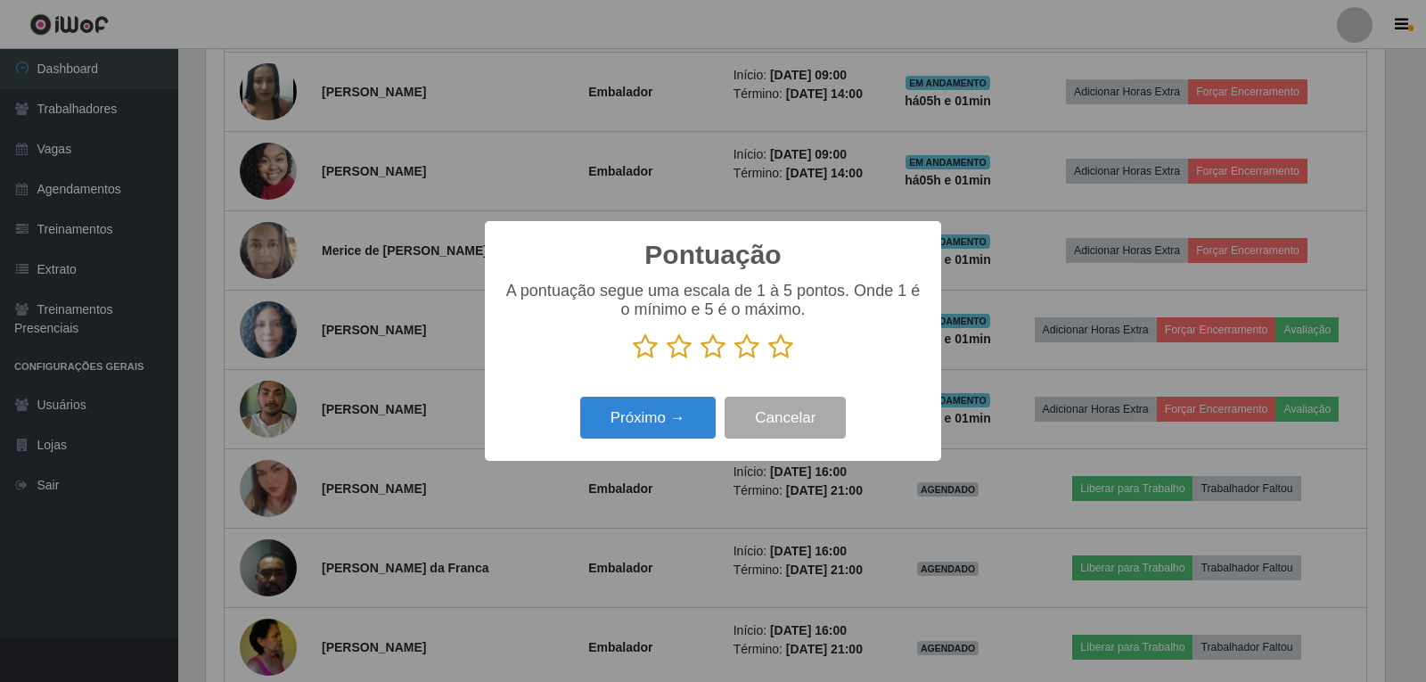
click at [788, 351] on icon at bounding box center [780, 346] width 25 height 27
click at [768, 360] on input "radio" at bounding box center [768, 360] width 0 height 0
click at [693, 412] on button "Próximo →" at bounding box center [648, 418] width 136 height 42
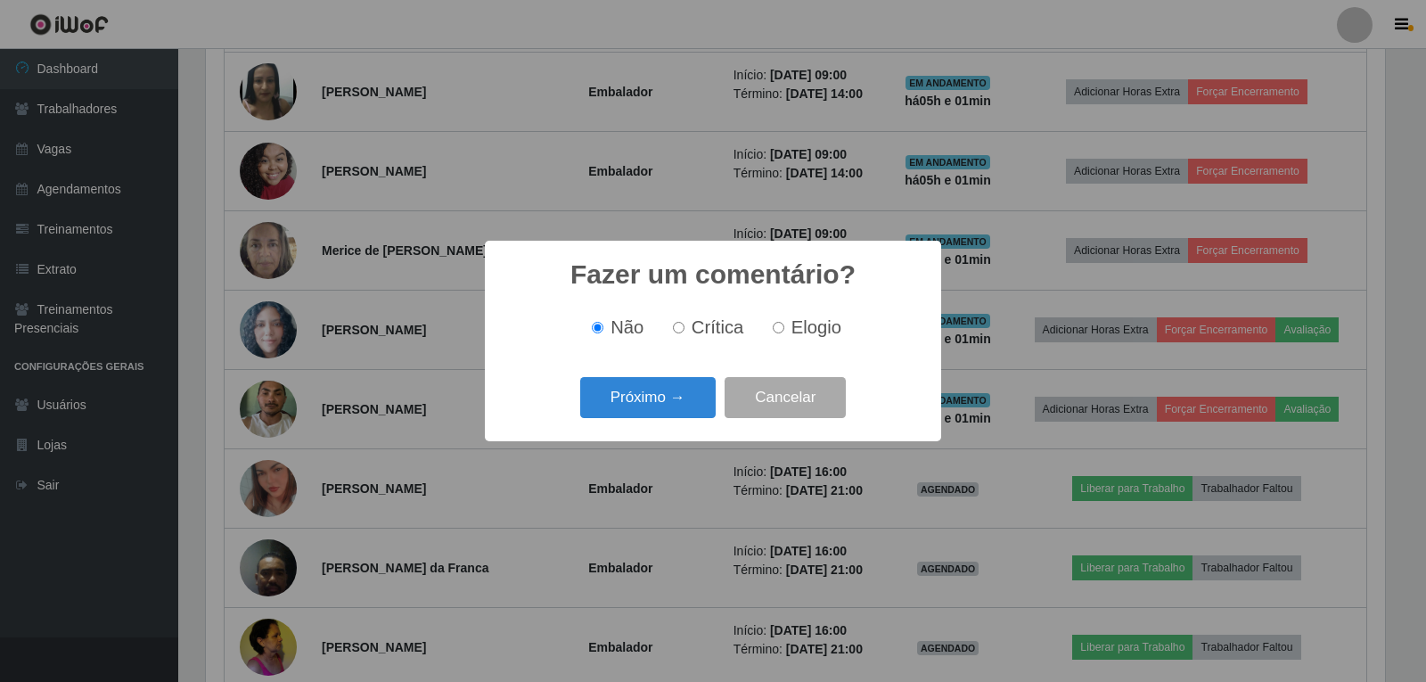
click at [809, 332] on span "Elogio" at bounding box center [817, 327] width 50 height 20
click at [785, 332] on input "Elogio" at bounding box center [779, 328] width 12 height 12
radio input "true"
click at [675, 381] on button "Próximo →" at bounding box center [648, 398] width 136 height 42
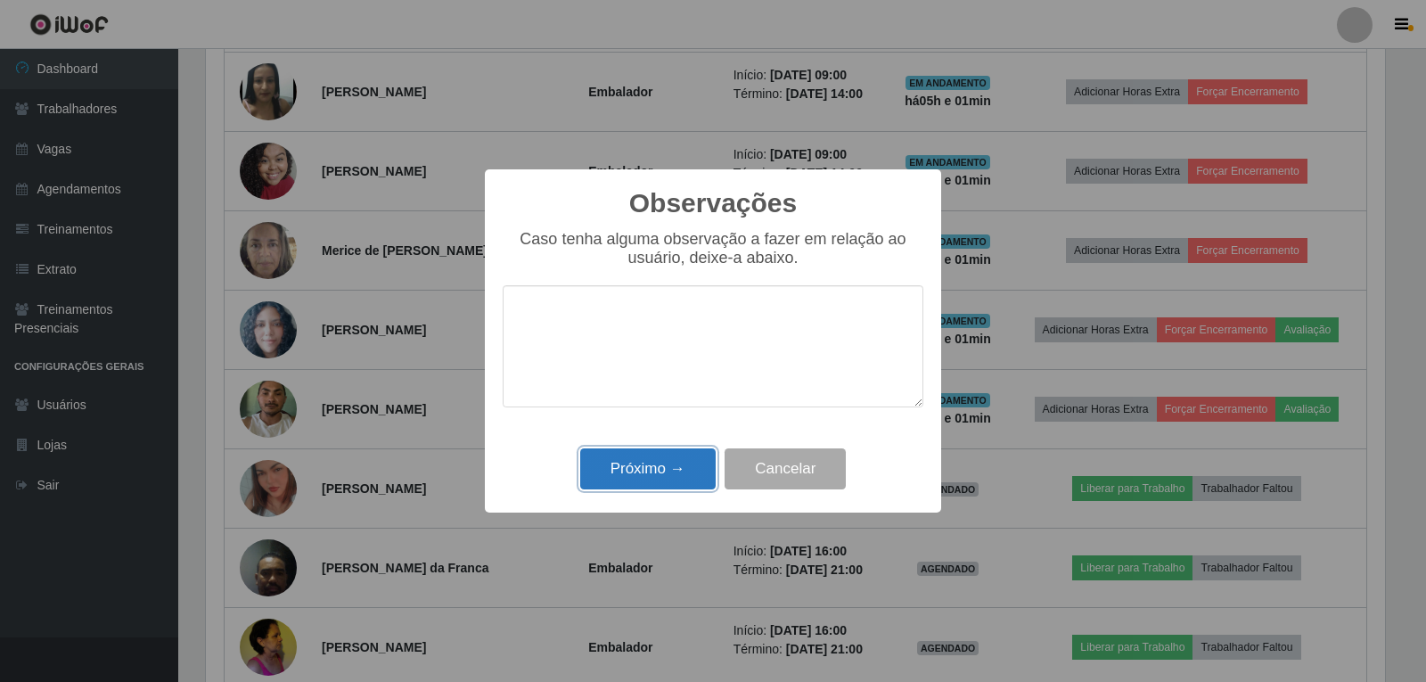
click at [678, 467] on button "Próximo →" at bounding box center [648, 469] width 136 height 42
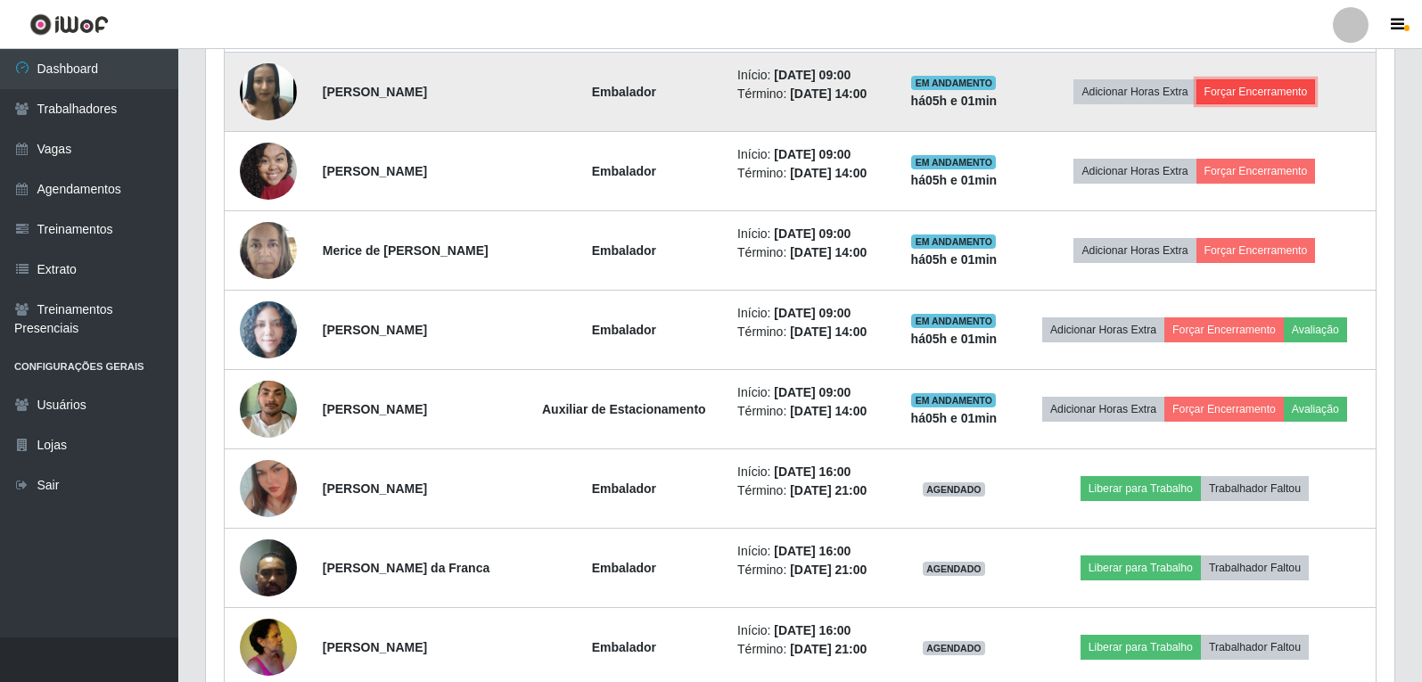
click at [1248, 87] on button "Forçar Encerramento" at bounding box center [1255, 91] width 119 height 25
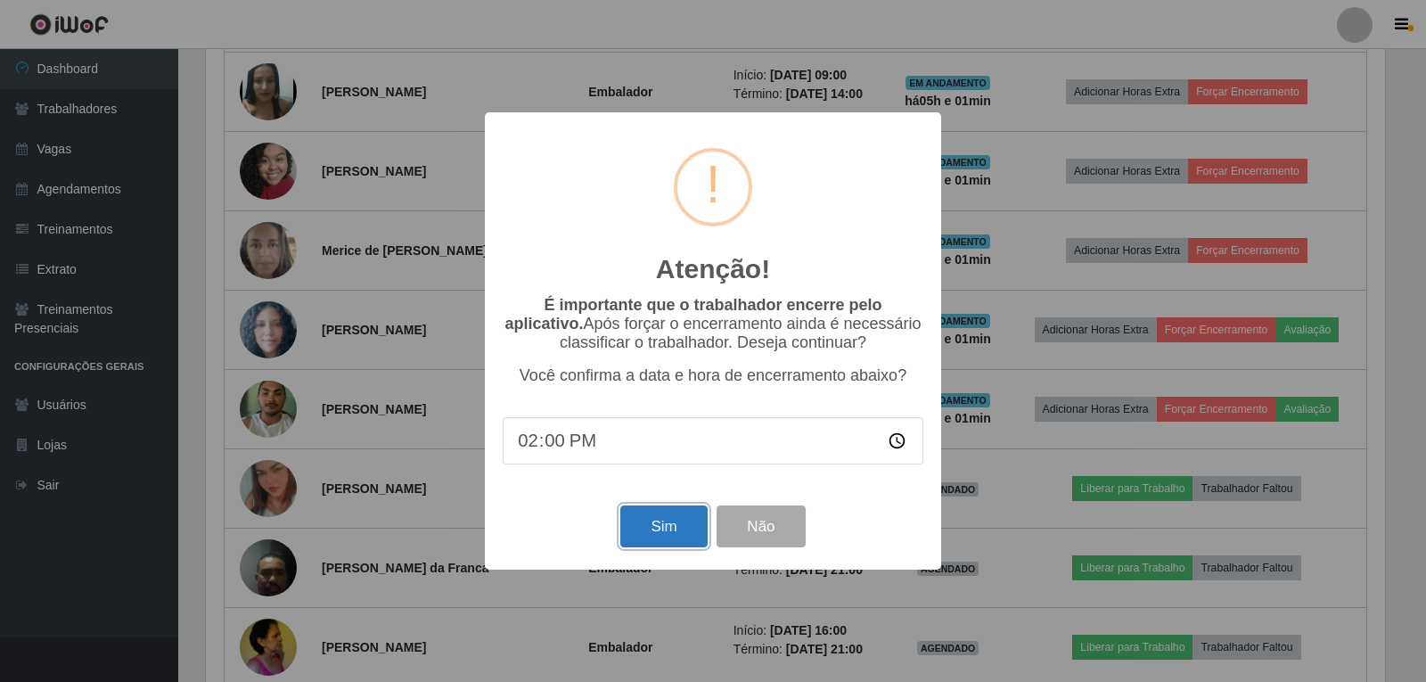
click at [676, 511] on button "Sim" at bounding box center [663, 526] width 86 height 42
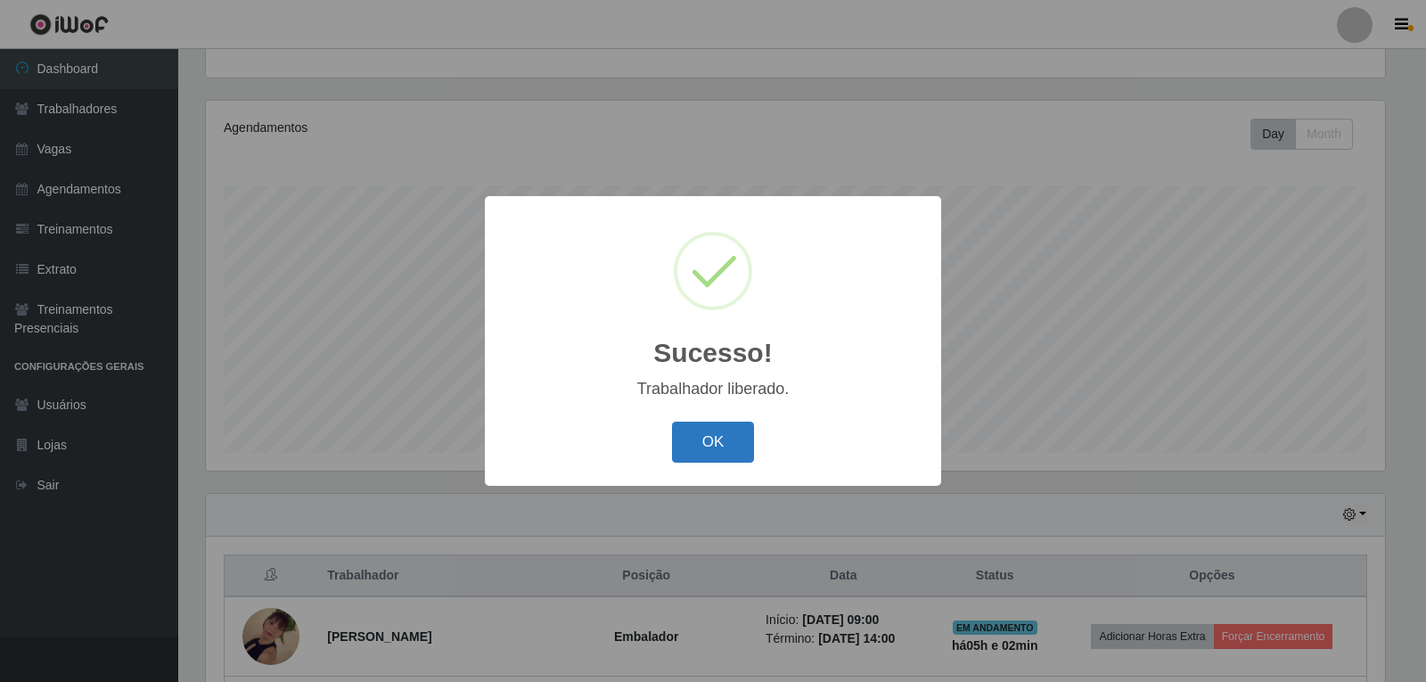
click at [746, 452] on button "OK" at bounding box center [713, 443] width 83 height 42
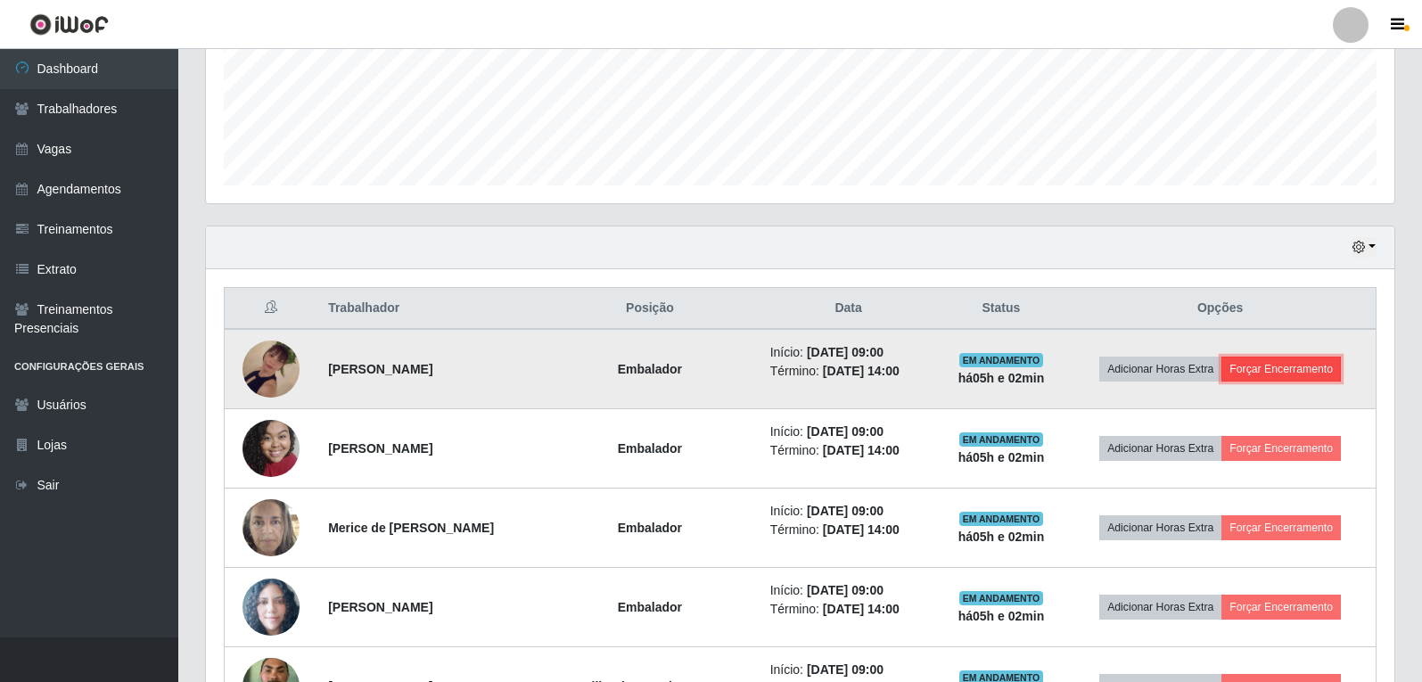
click at [1282, 363] on button "Forçar Encerramento" at bounding box center [1280, 369] width 119 height 25
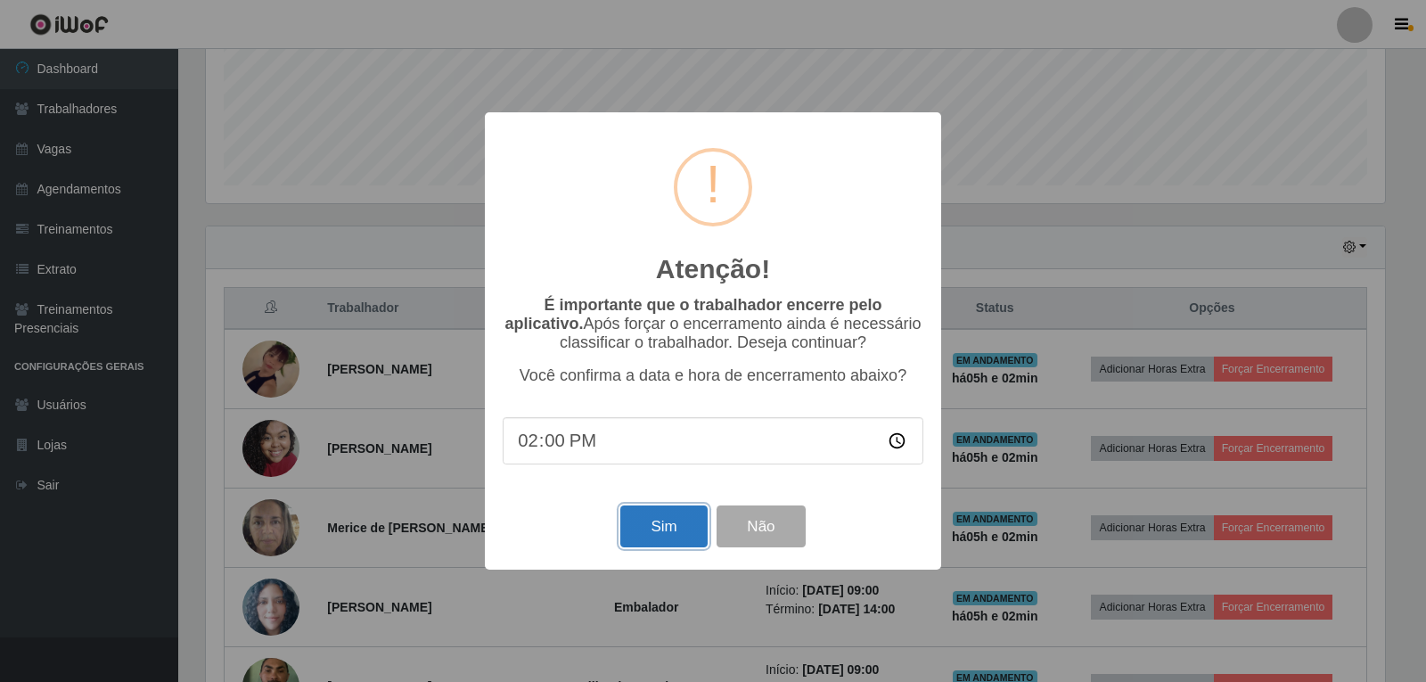
click at [683, 513] on button "Sim" at bounding box center [663, 526] width 86 height 42
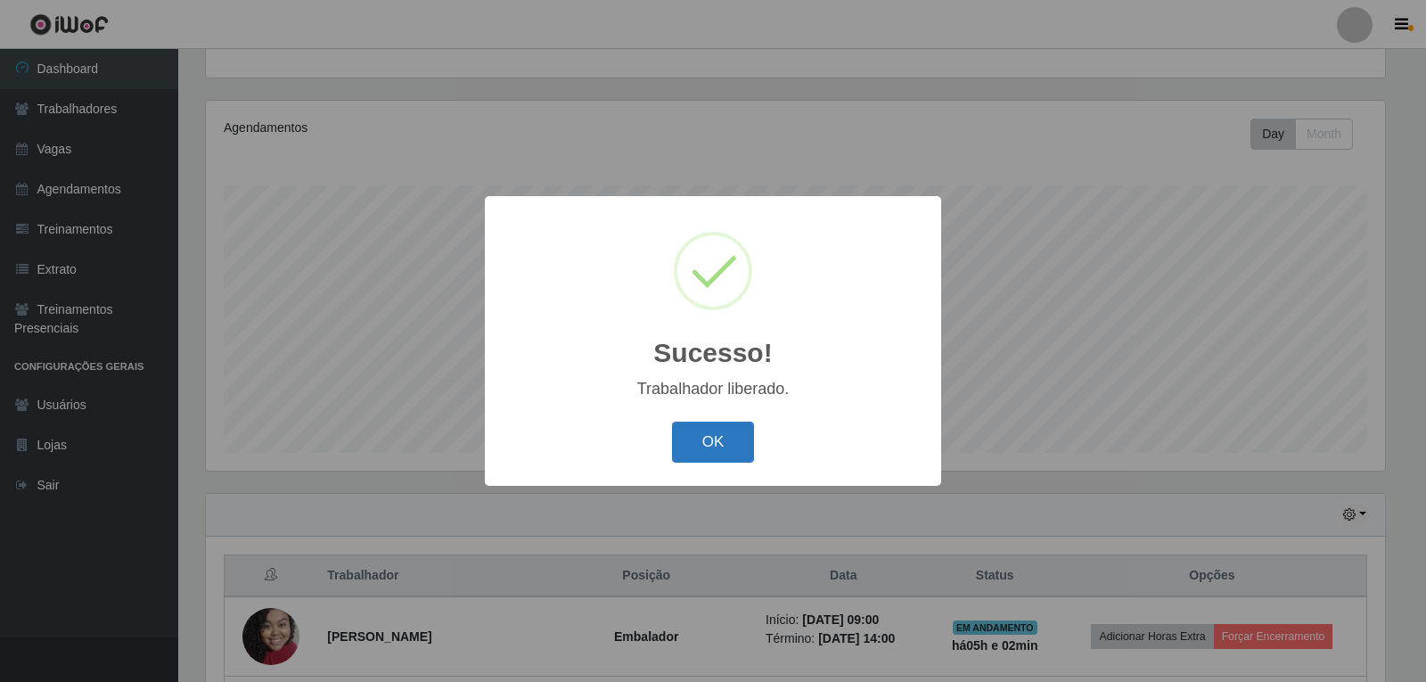
click at [713, 441] on button "OK" at bounding box center [713, 443] width 83 height 42
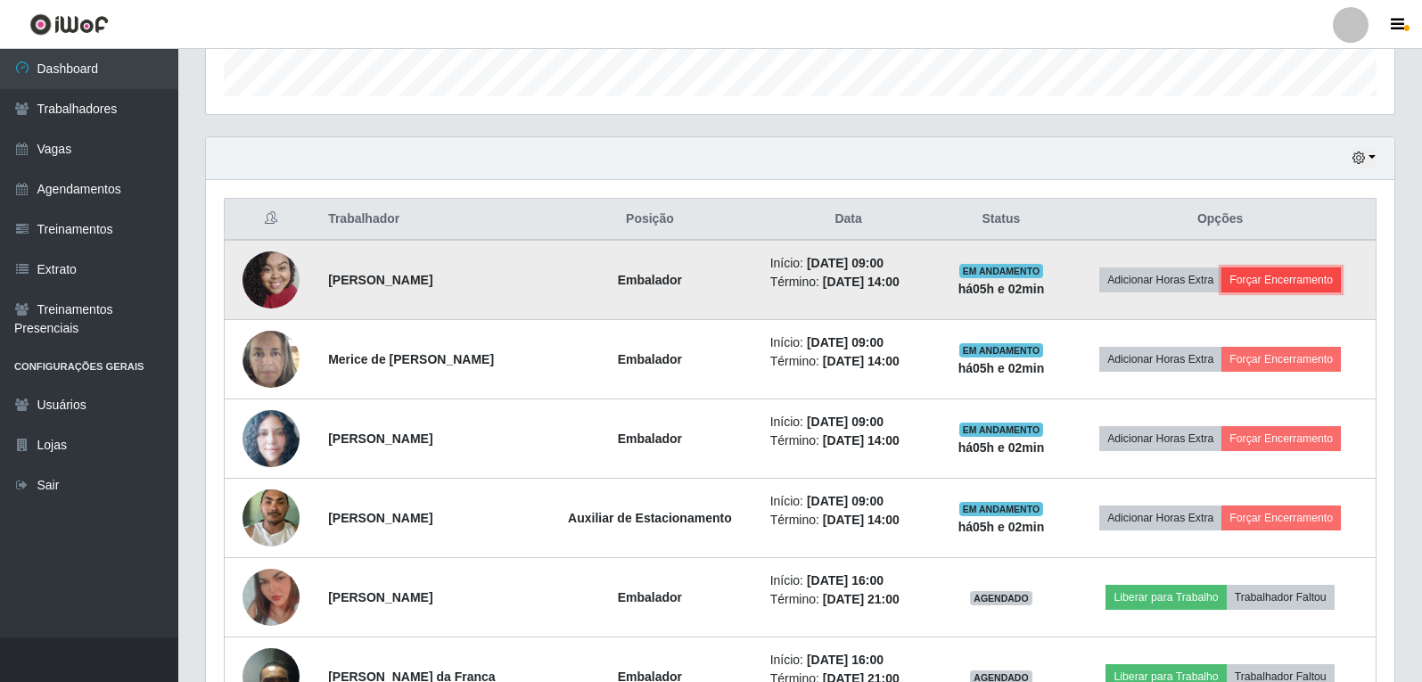
click at [1270, 284] on button "Forçar Encerramento" at bounding box center [1280, 279] width 119 height 25
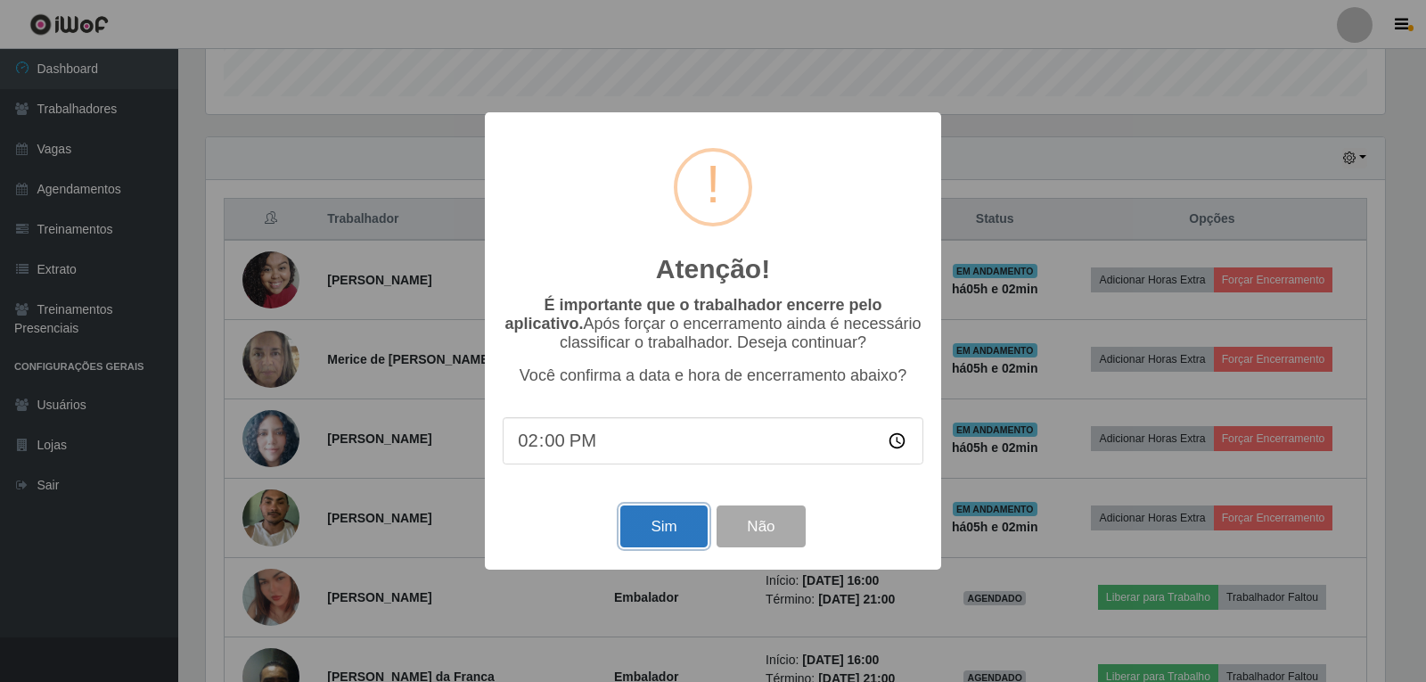
click at [653, 521] on button "Sim" at bounding box center [663, 526] width 86 height 42
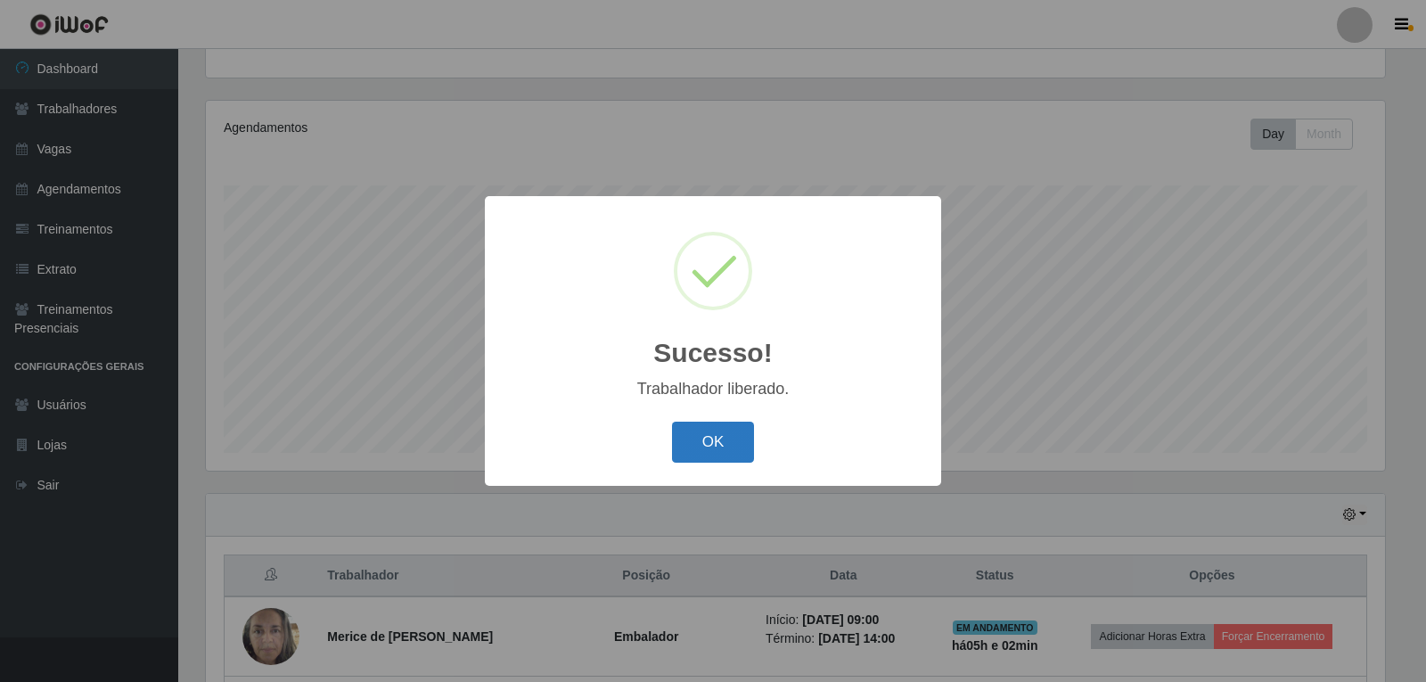
click at [712, 427] on button "OK" at bounding box center [713, 443] width 83 height 42
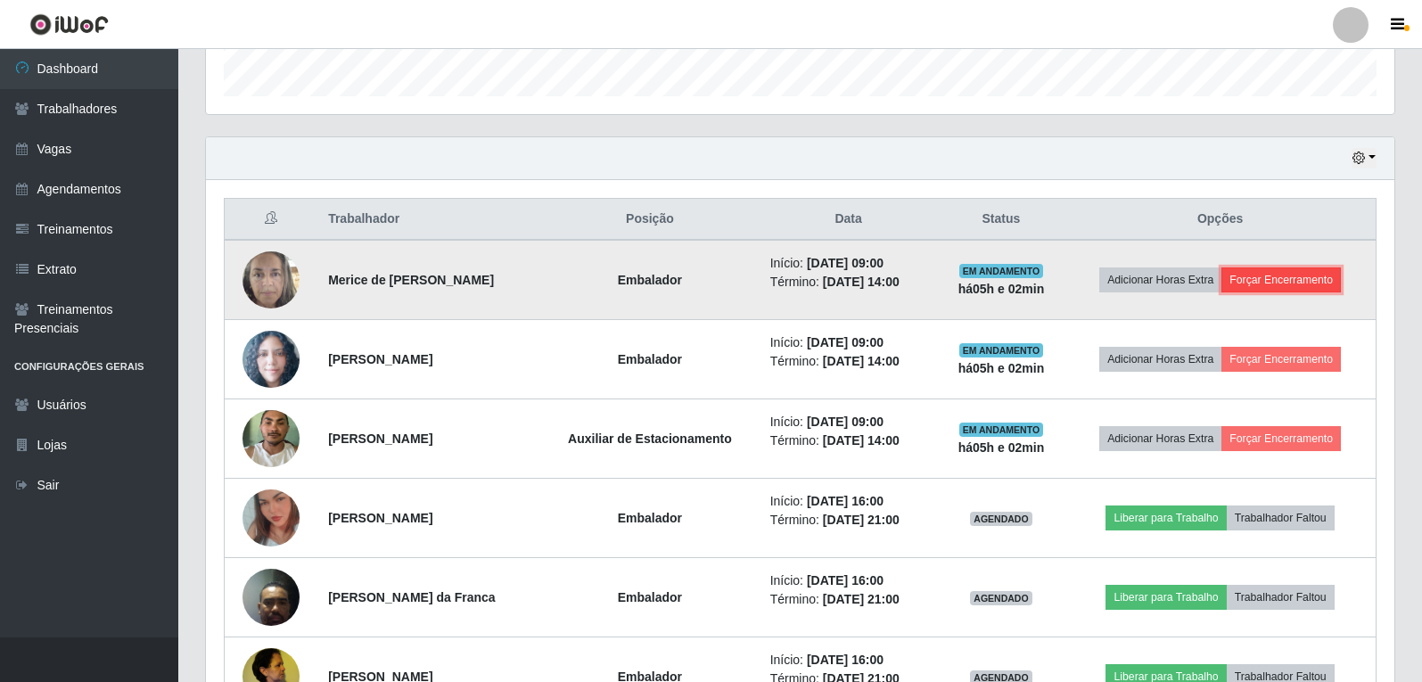
click at [1319, 283] on button "Forçar Encerramento" at bounding box center [1280, 279] width 119 height 25
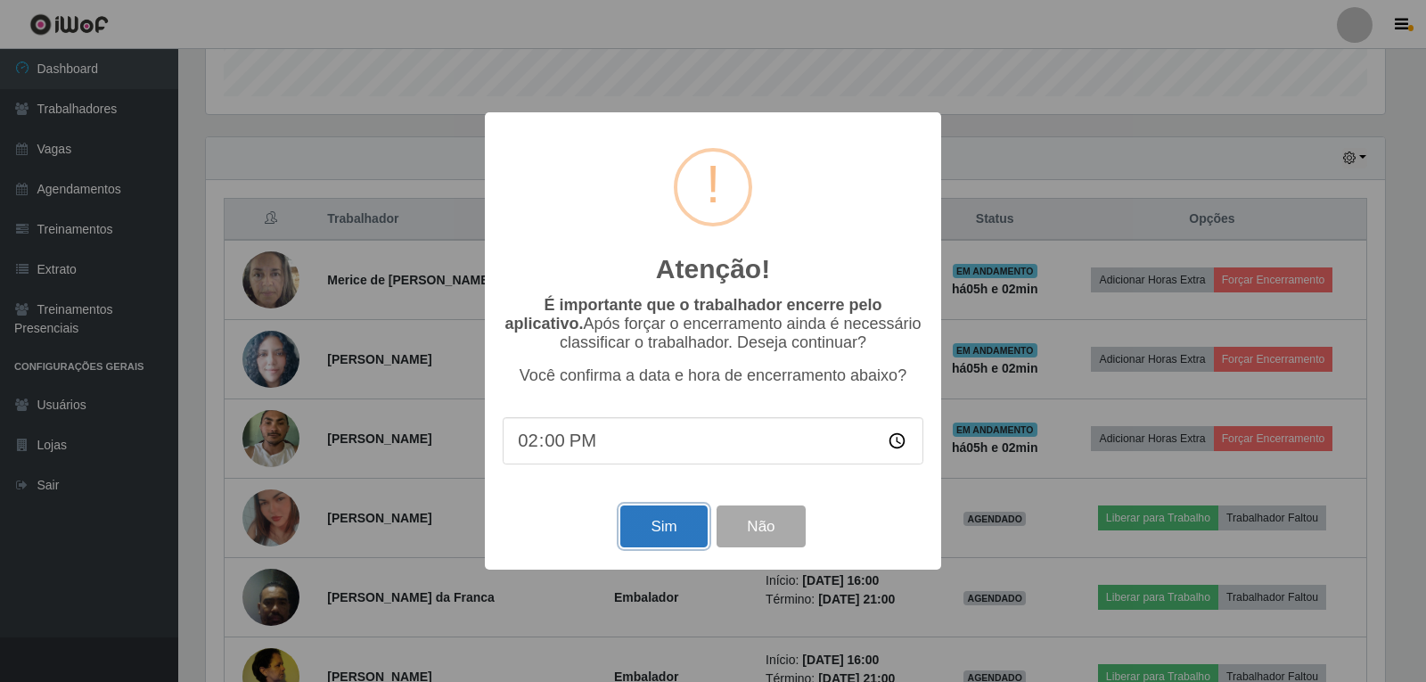
click at [639, 532] on button "Sim" at bounding box center [663, 526] width 86 height 42
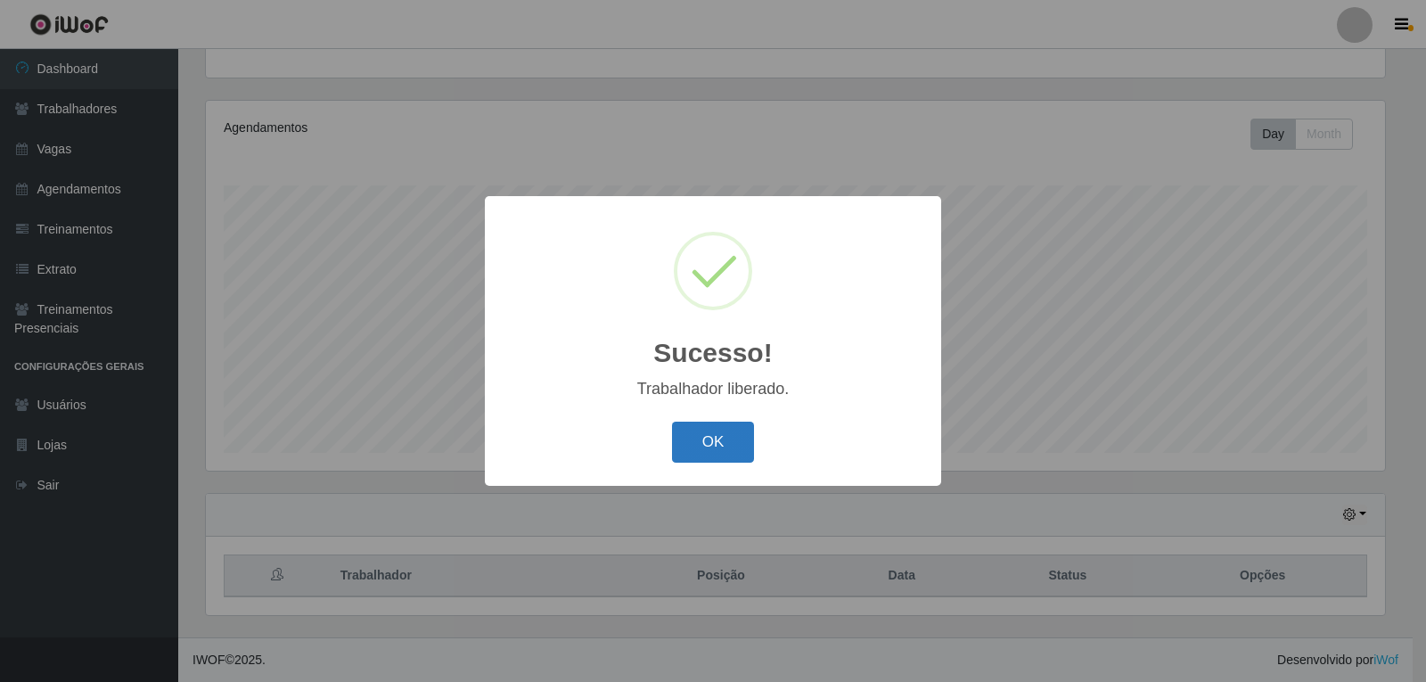
click at [707, 448] on button "OK" at bounding box center [713, 443] width 83 height 42
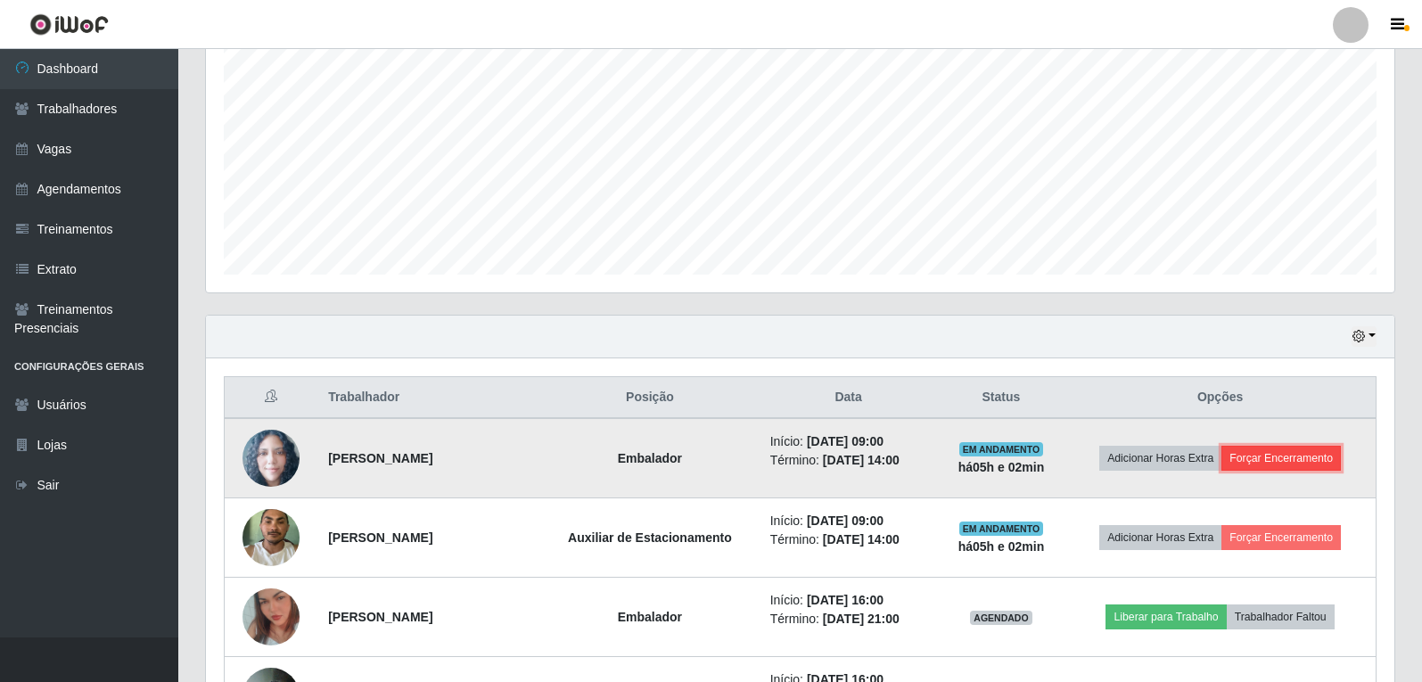
click at [1302, 465] on button "Forçar Encerramento" at bounding box center [1280, 458] width 119 height 25
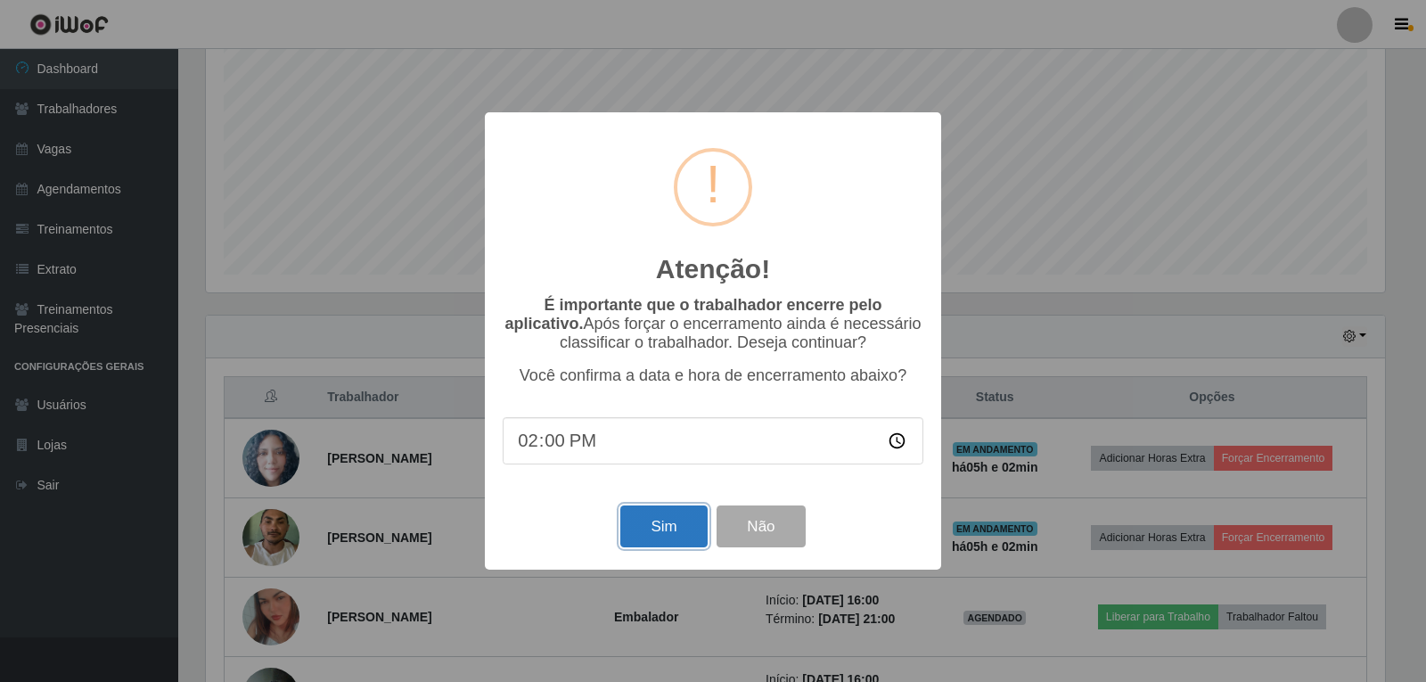
click at [667, 526] on button "Sim" at bounding box center [663, 526] width 86 height 42
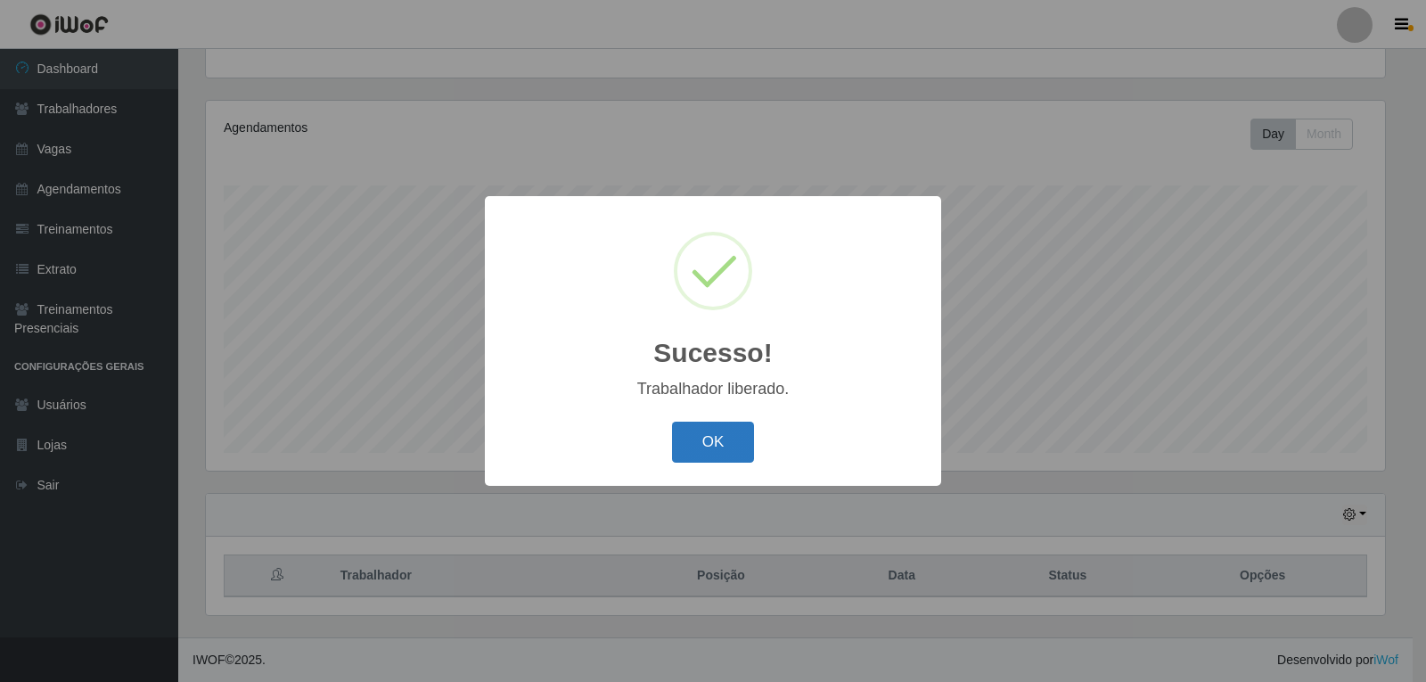
click at [732, 455] on button "OK" at bounding box center [713, 443] width 83 height 42
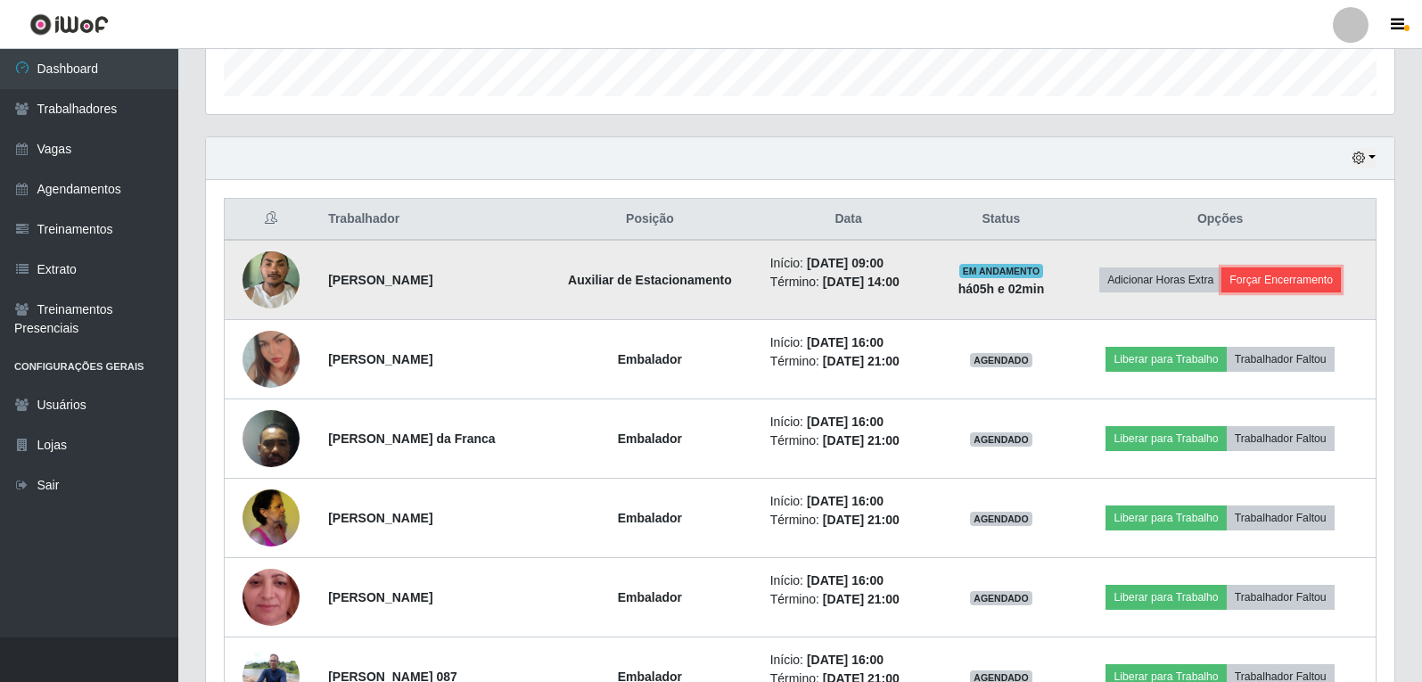
click at [1278, 284] on button "Forçar Encerramento" at bounding box center [1280, 279] width 119 height 25
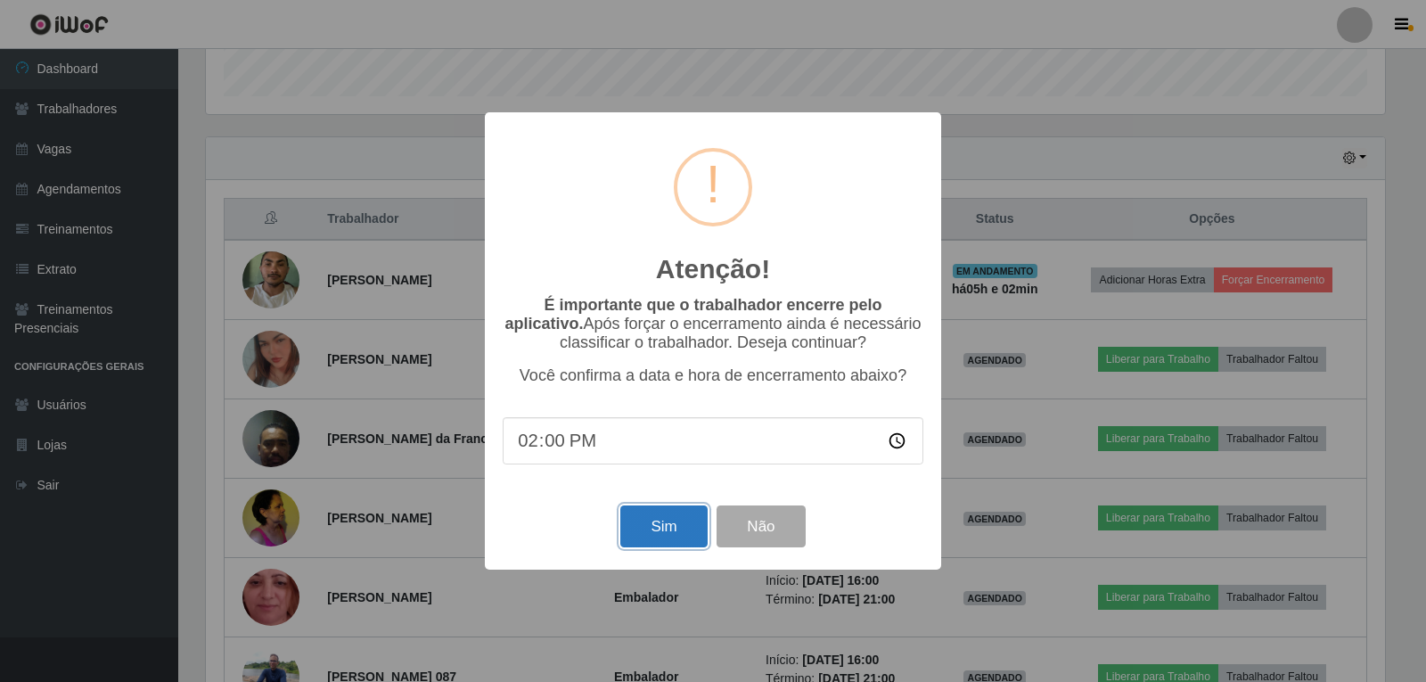
click at [627, 531] on button "Sim" at bounding box center [663, 526] width 86 height 42
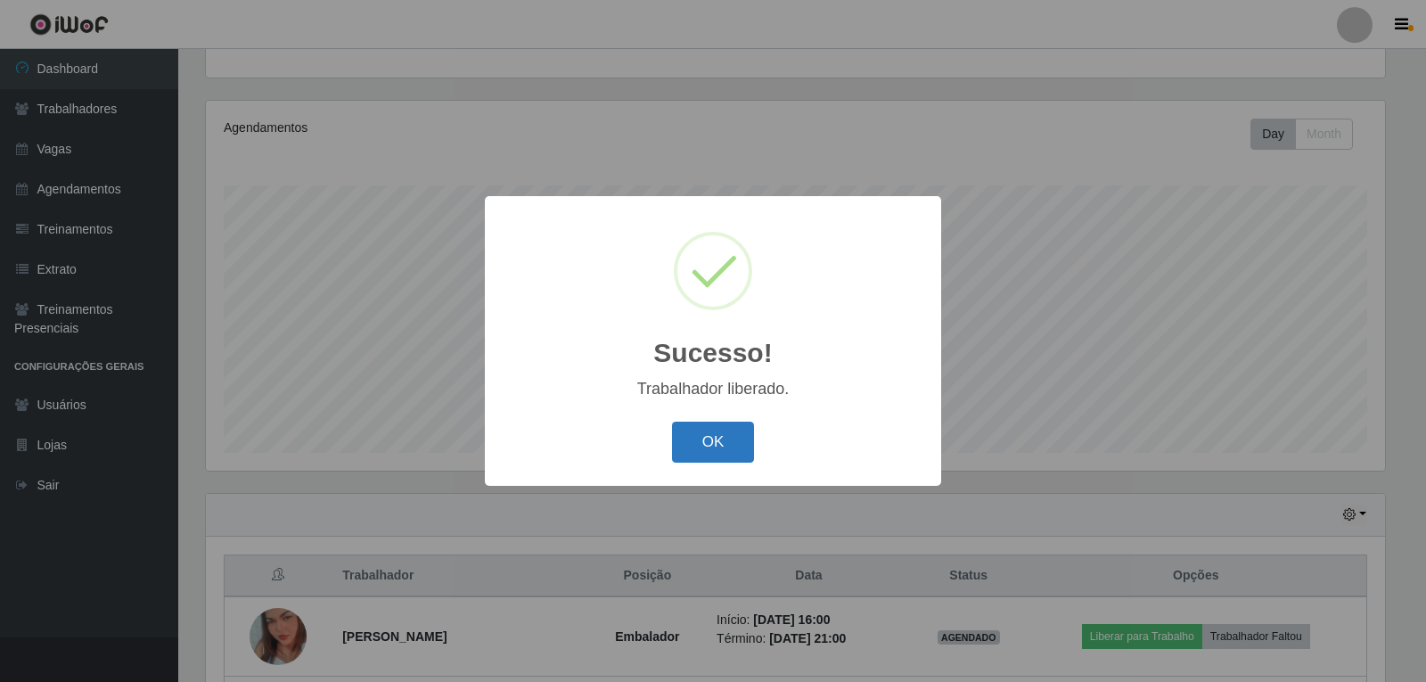
click at [707, 437] on button "OK" at bounding box center [713, 443] width 83 height 42
